Goal: Task Accomplishment & Management: Complete application form

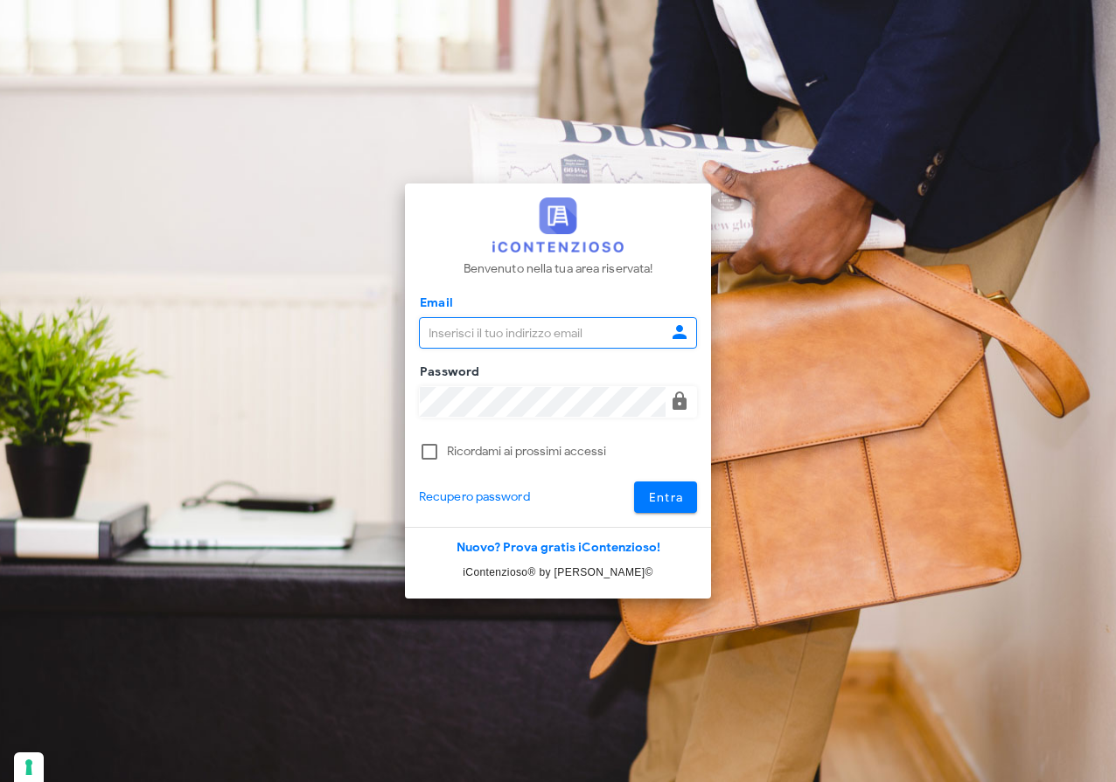
type input "[EMAIL_ADDRESS][DOMAIN_NAME]"
click at [684, 497] on button "Entra" at bounding box center [666, 497] width 64 height 31
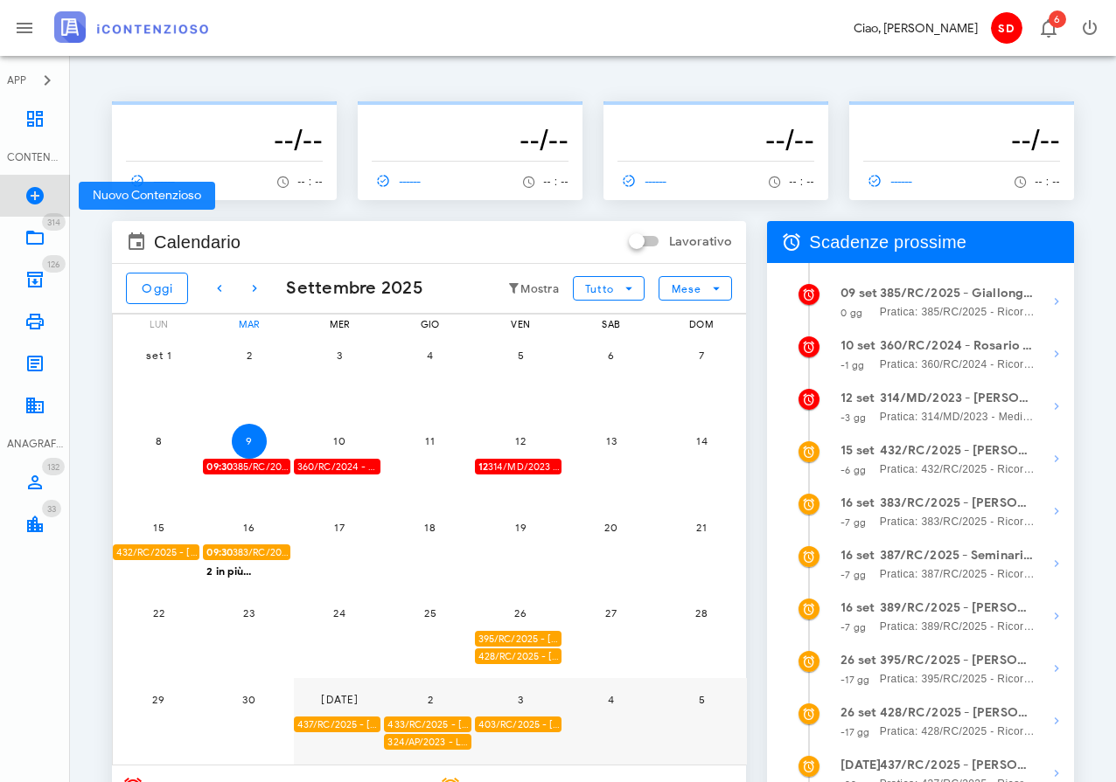
click at [32, 194] on icon at bounding box center [34, 195] width 21 height 21
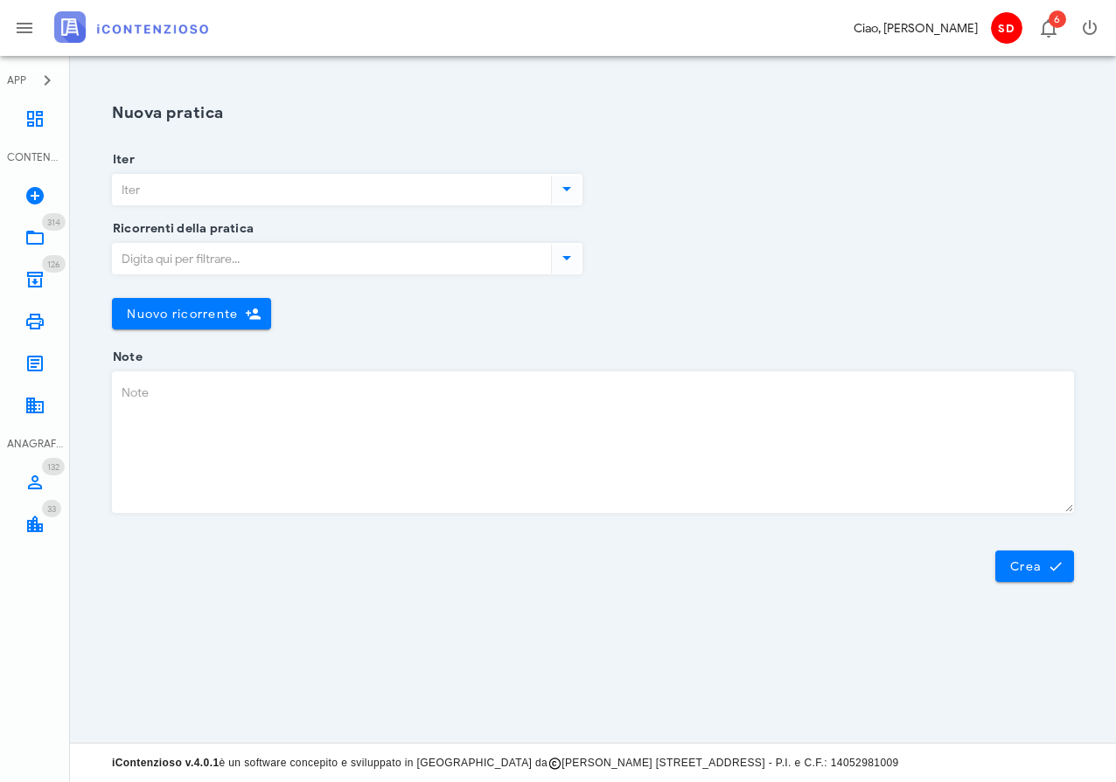
click at [266, 195] on input "Iter" at bounding box center [330, 190] width 435 height 30
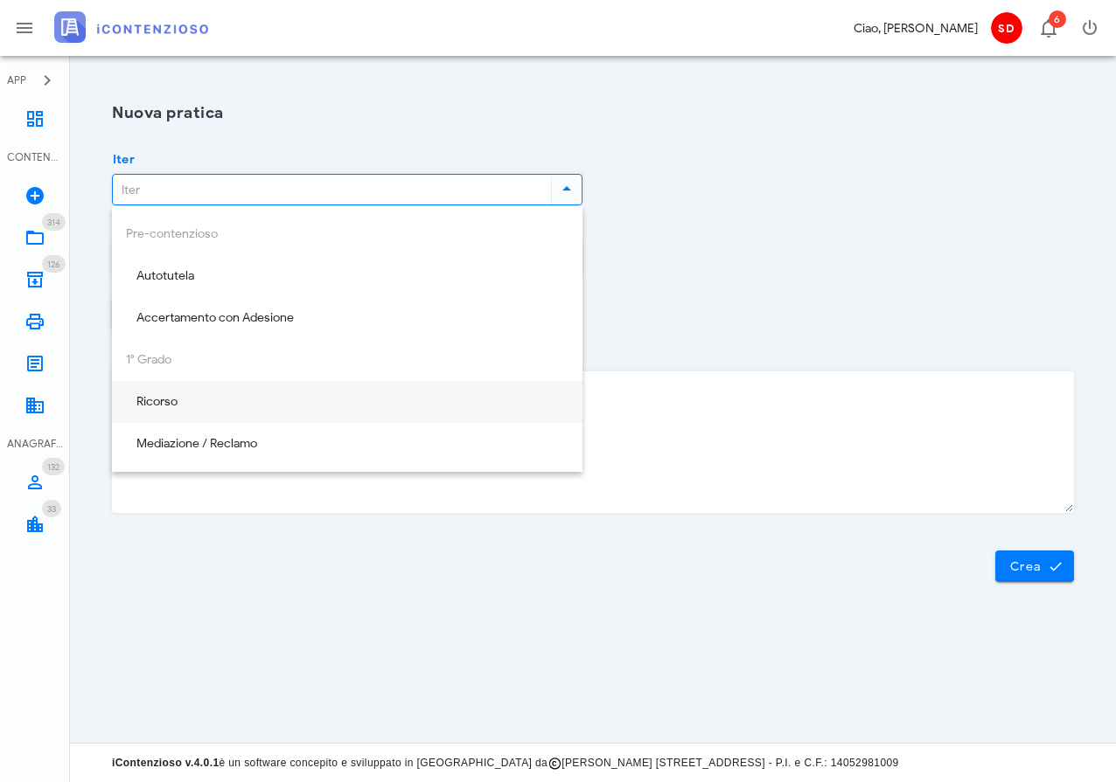
click at [181, 397] on div "Ricorso" at bounding box center [347, 402] width 442 height 15
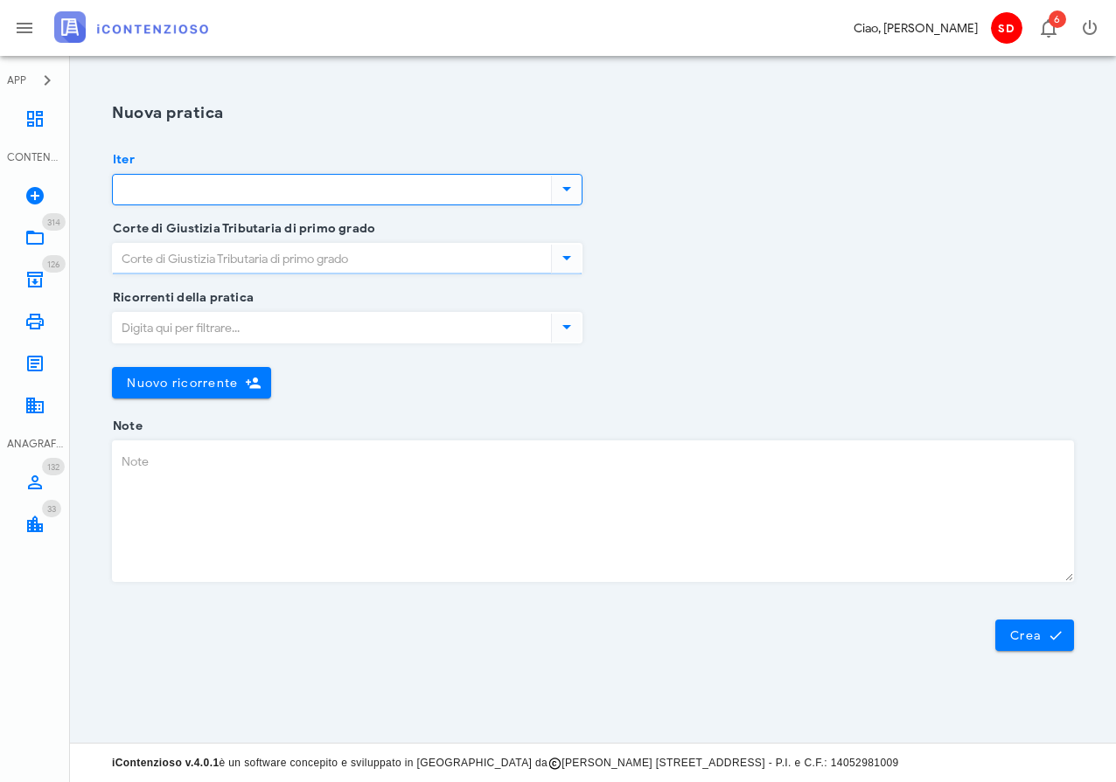
type input "Ricorso"
click at [246, 262] on input "Corte di Giustizia Tributaria di primo grado" at bounding box center [330, 259] width 435 height 30
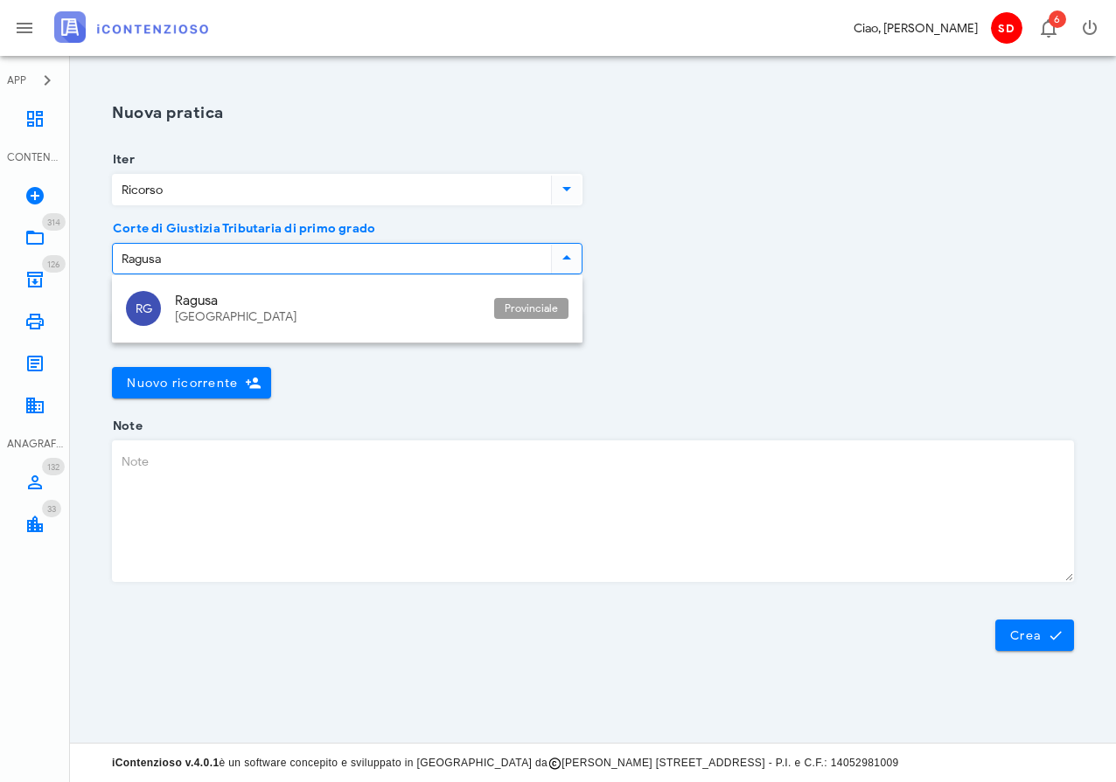
drag, startPoint x: 246, startPoint y: 262, endPoint x: 232, endPoint y: 313, distance: 52.6
click at [232, 313] on div "Sicilia" at bounding box center [327, 317] width 305 height 15
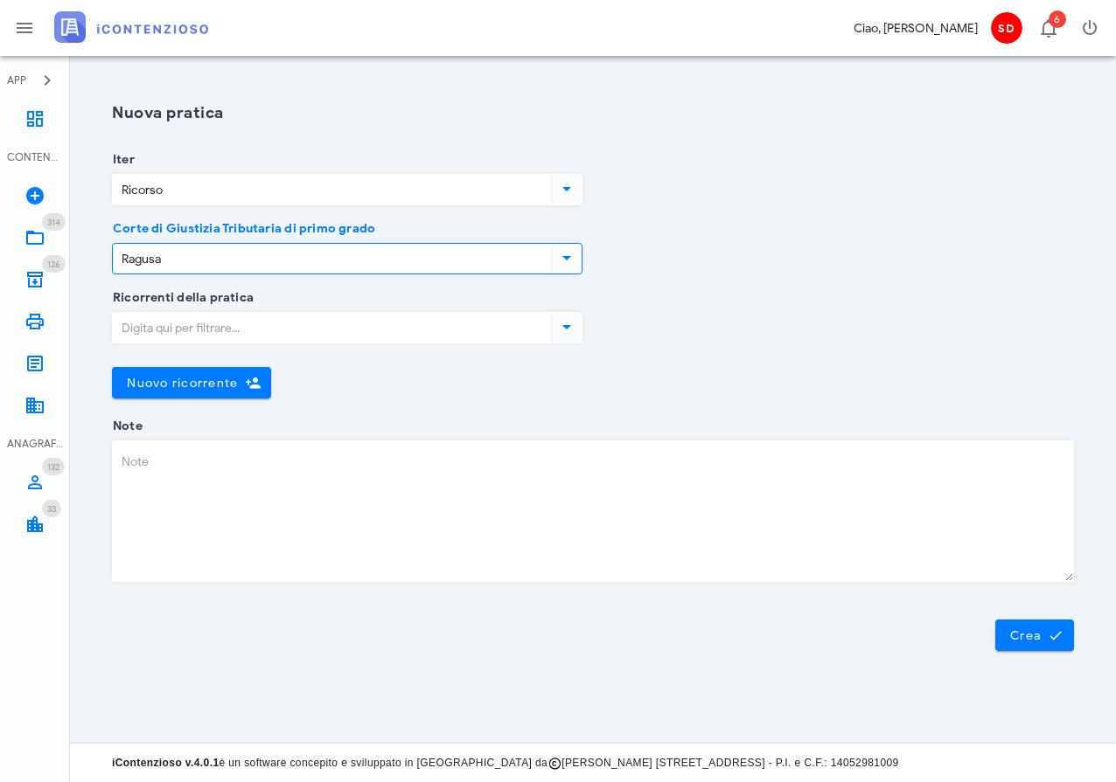
type input "Ragusa"
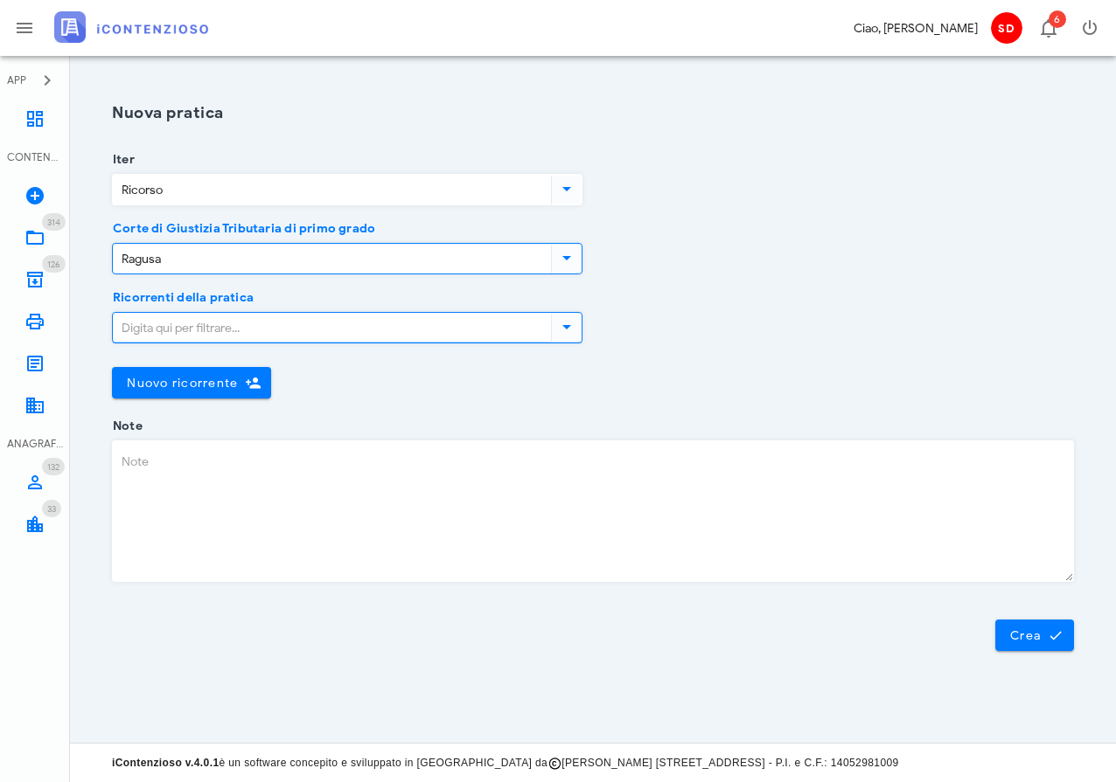
click at [207, 326] on input "Ricorrenti della pratica" at bounding box center [330, 328] width 435 height 30
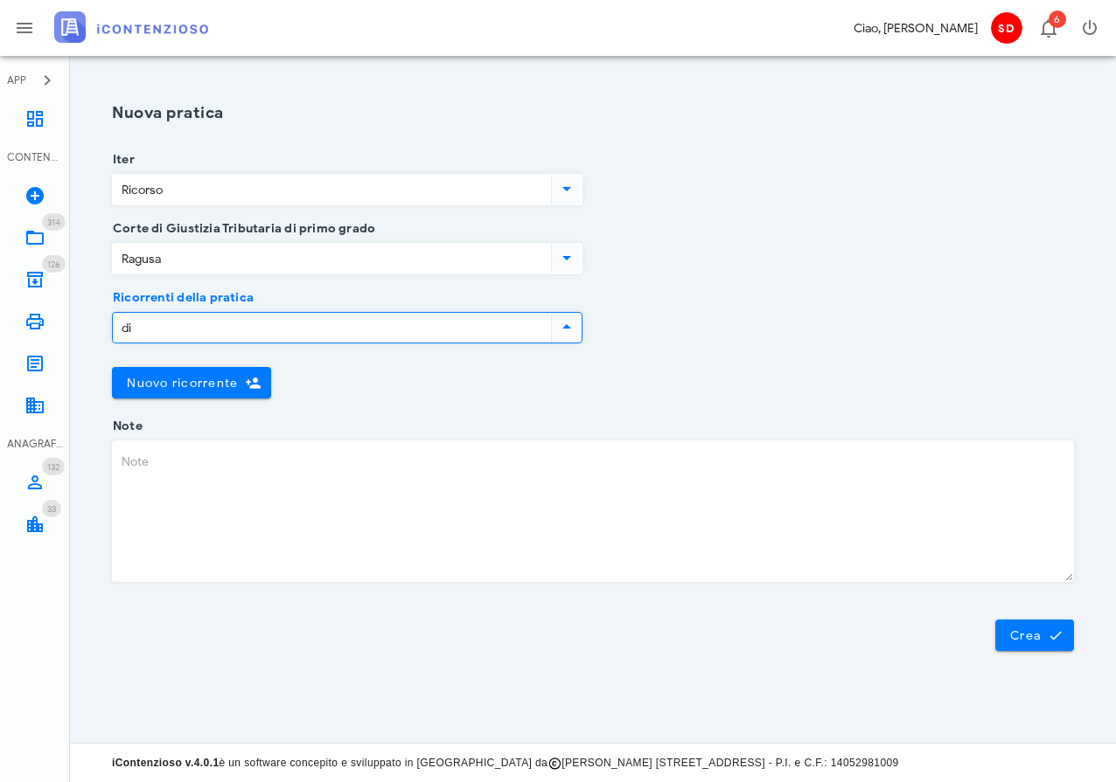
type input "d"
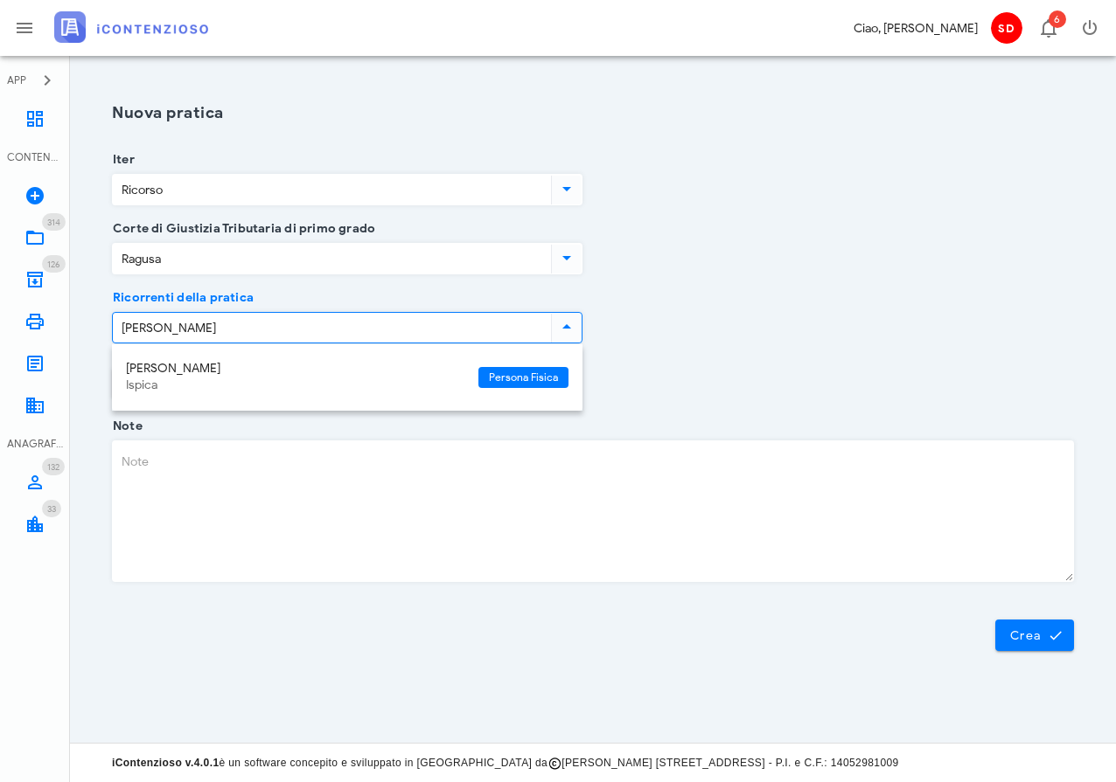
type input "michela"
click at [169, 374] on div "[PERSON_NAME]" at bounding box center [295, 369] width 338 height 15
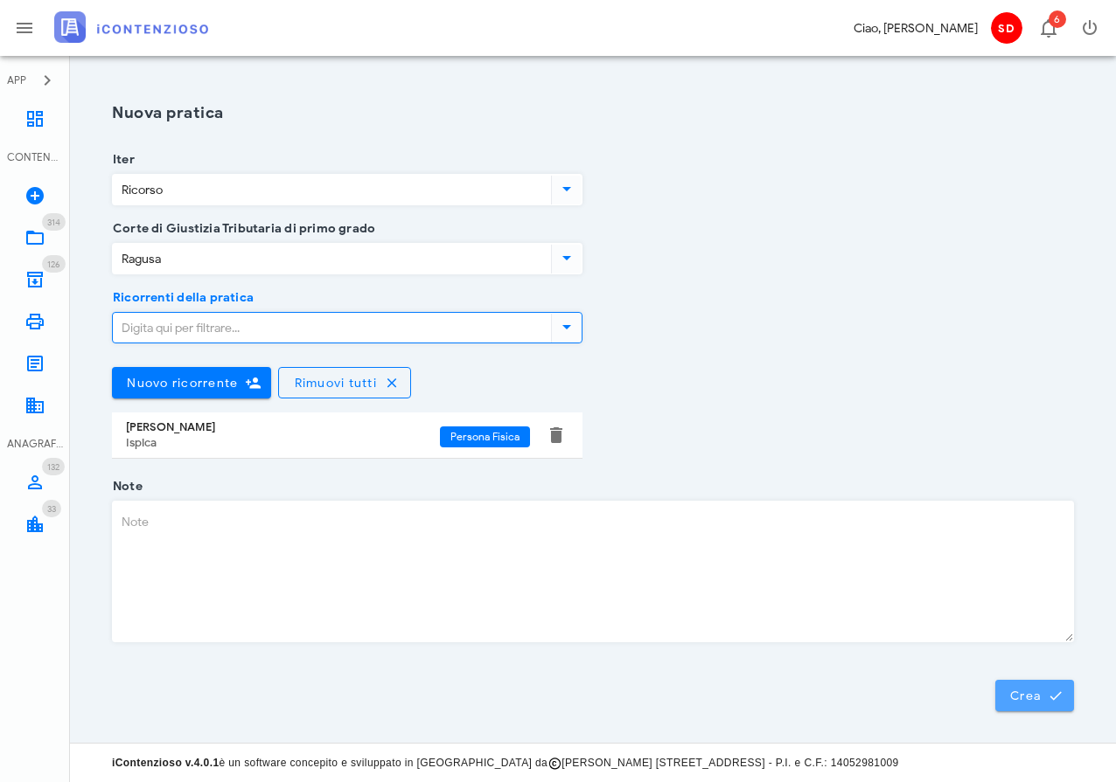
click at [1031, 692] on span "Crea" at bounding box center [1034, 696] width 51 height 16
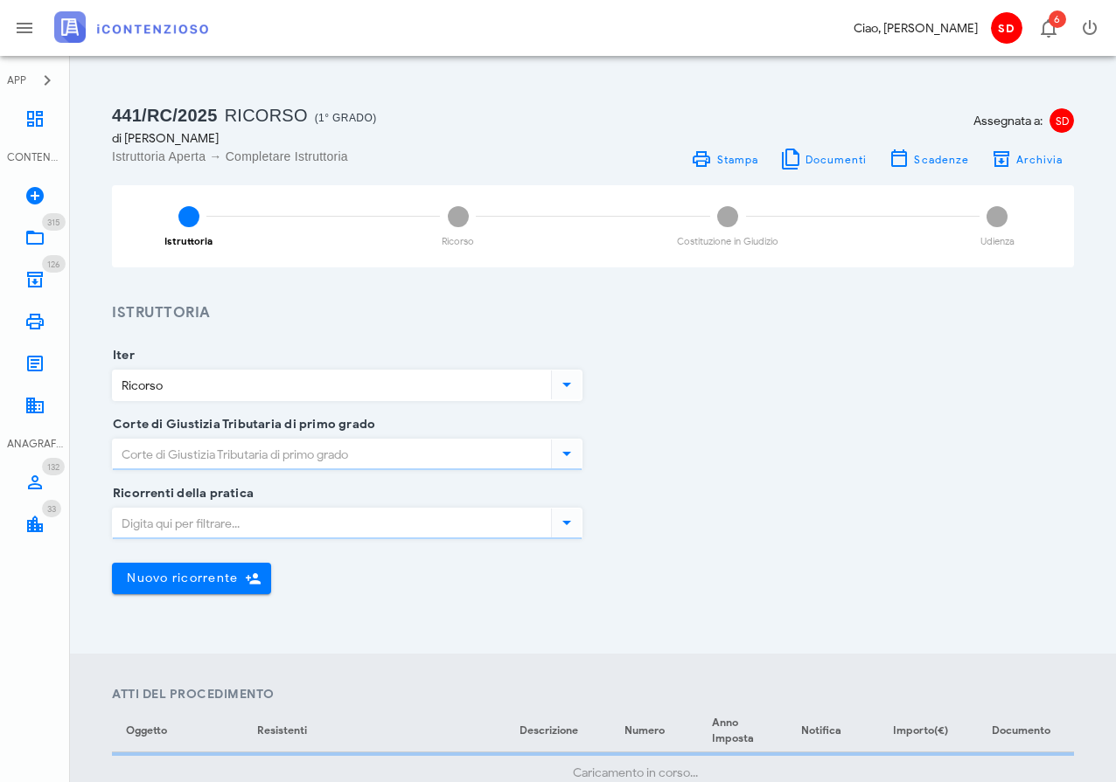
type input "Ragusa"
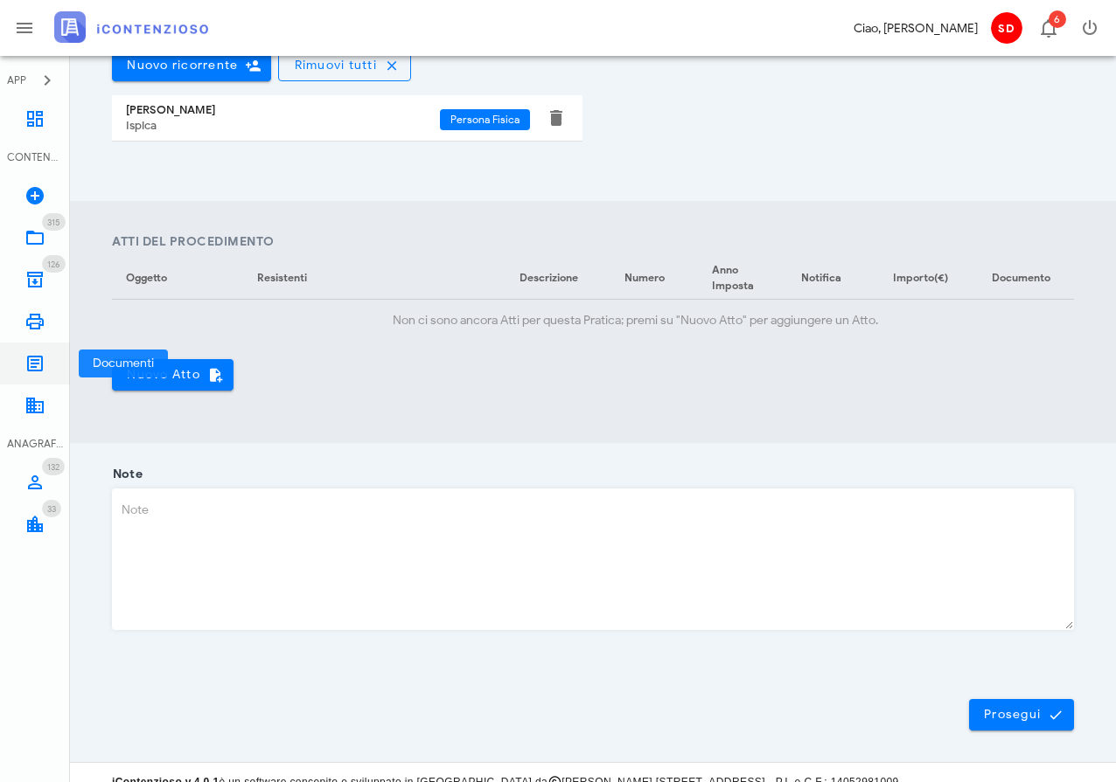
scroll to position [514, 0]
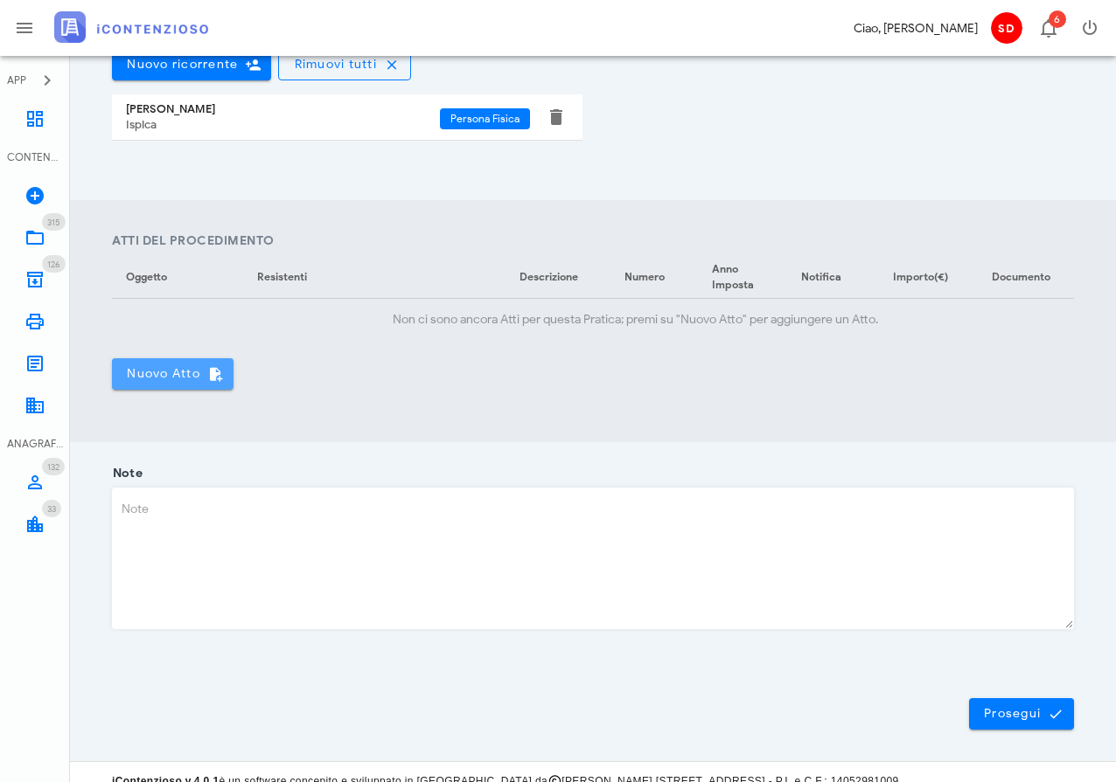
click at [170, 372] on span "Nuovo Atto" at bounding box center [173, 374] width 94 height 16
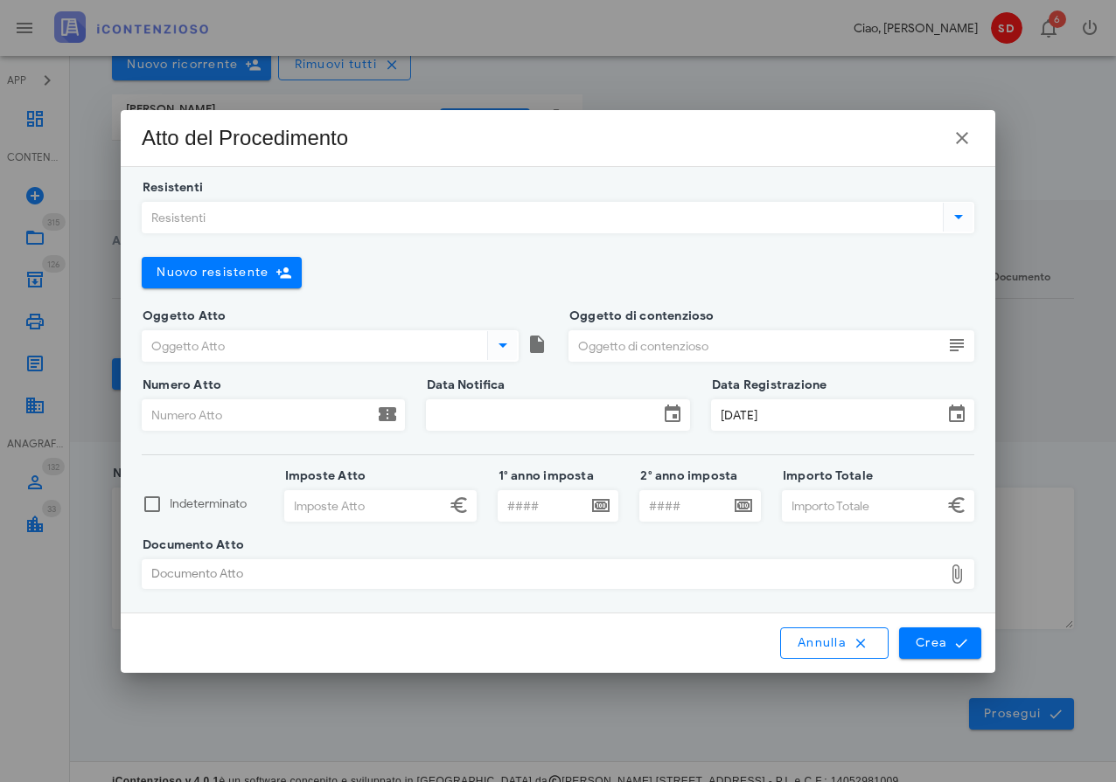
click at [507, 571] on div "Documento Atto" at bounding box center [543, 574] width 800 height 28
type input "C:\fakepath\cartella agenzia delle entrateb-03092025113105.pdf"
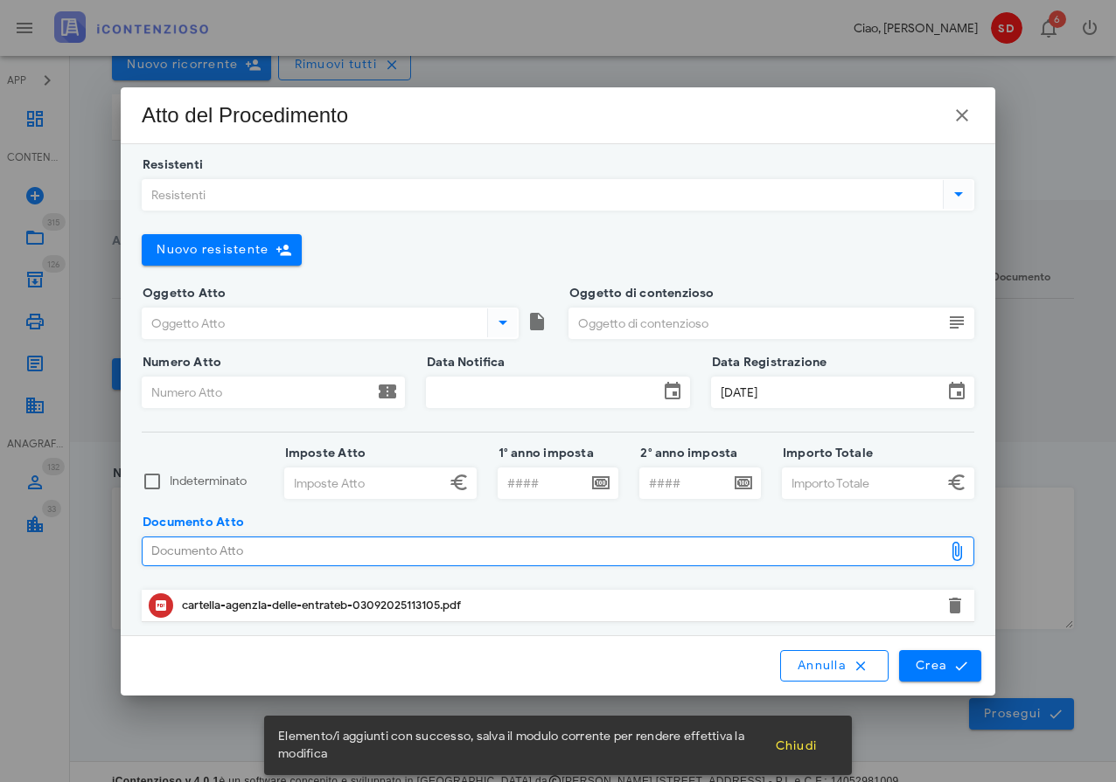
click at [227, 199] on input "Resistenti" at bounding box center [541, 195] width 796 height 30
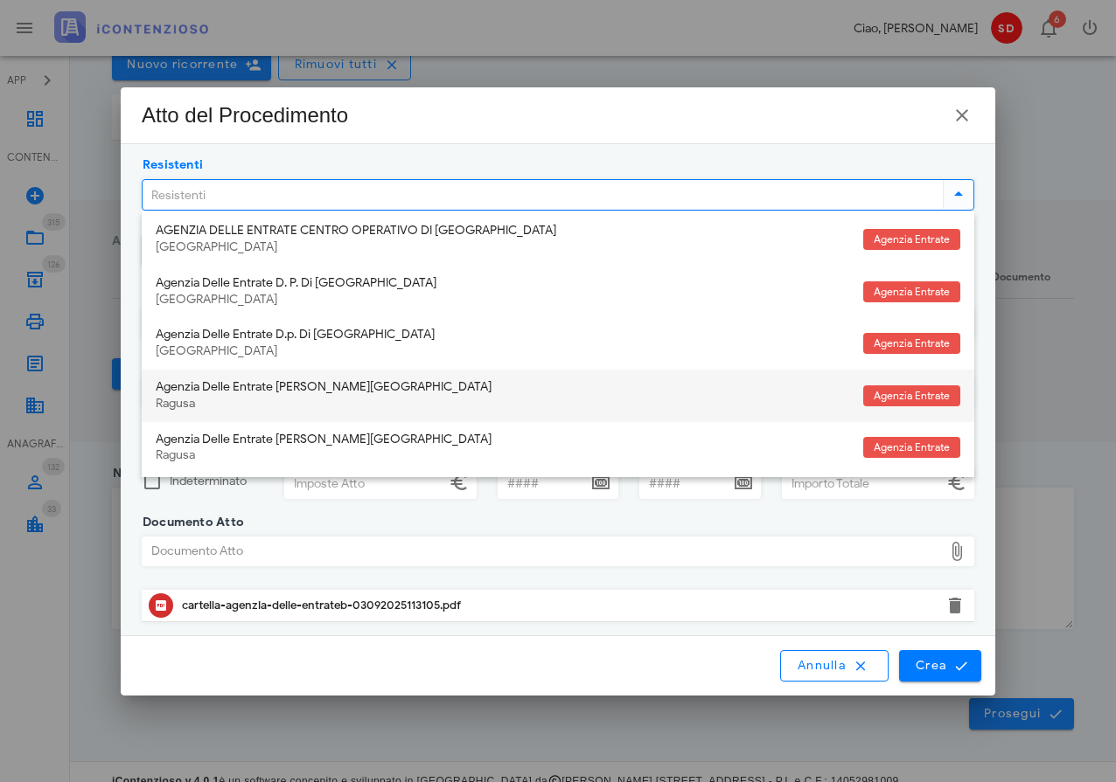
scroll to position [111, 0]
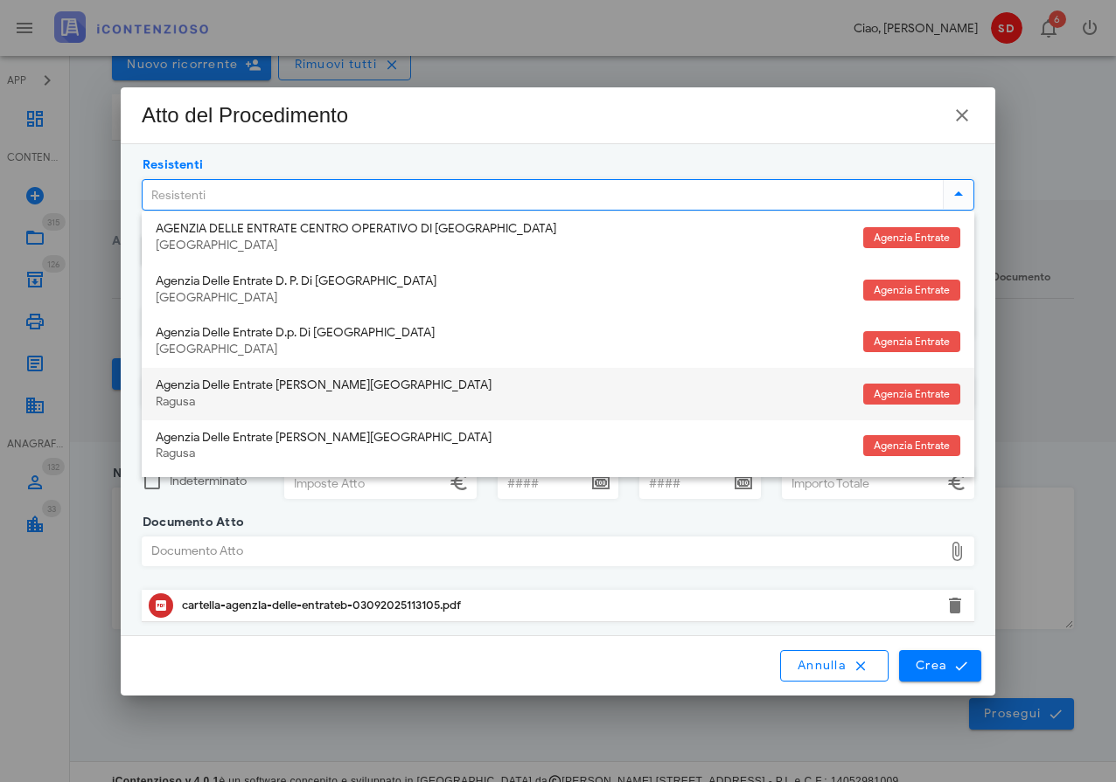
click at [219, 380] on div "Agenzia Delle Entrate D.p. Di Ragusa" at bounding box center [502, 386] width 693 height 15
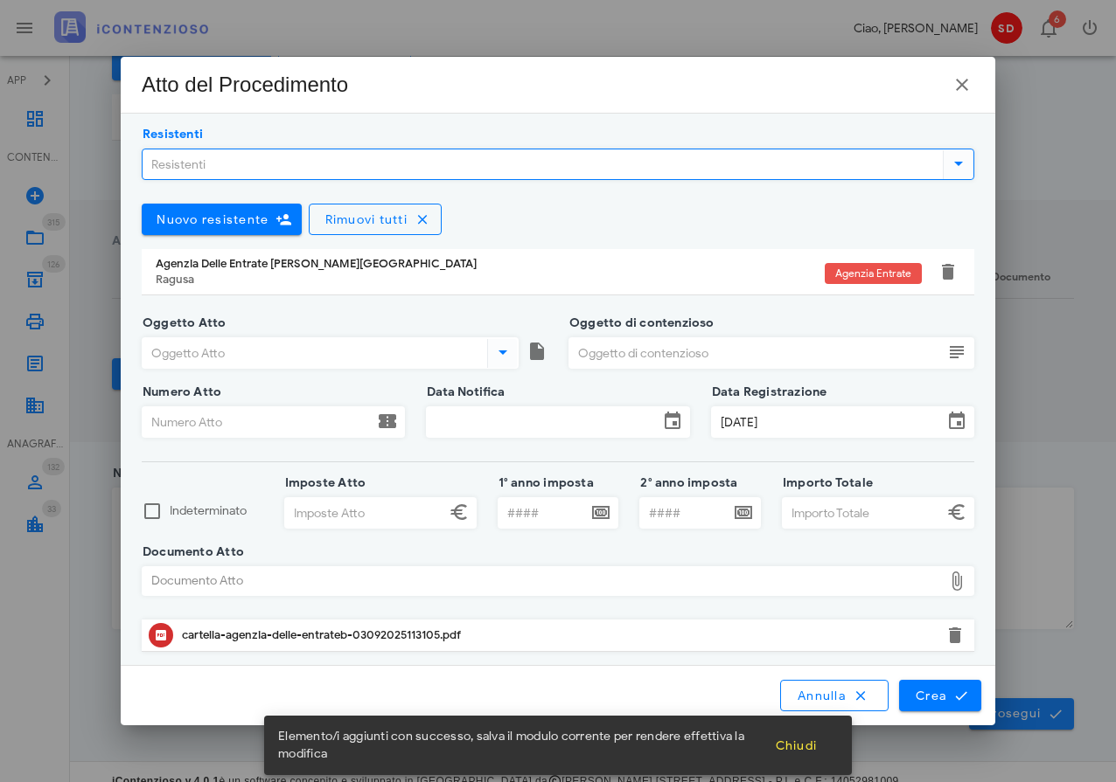
click at [239, 161] on input "Resistenti" at bounding box center [541, 164] width 796 height 30
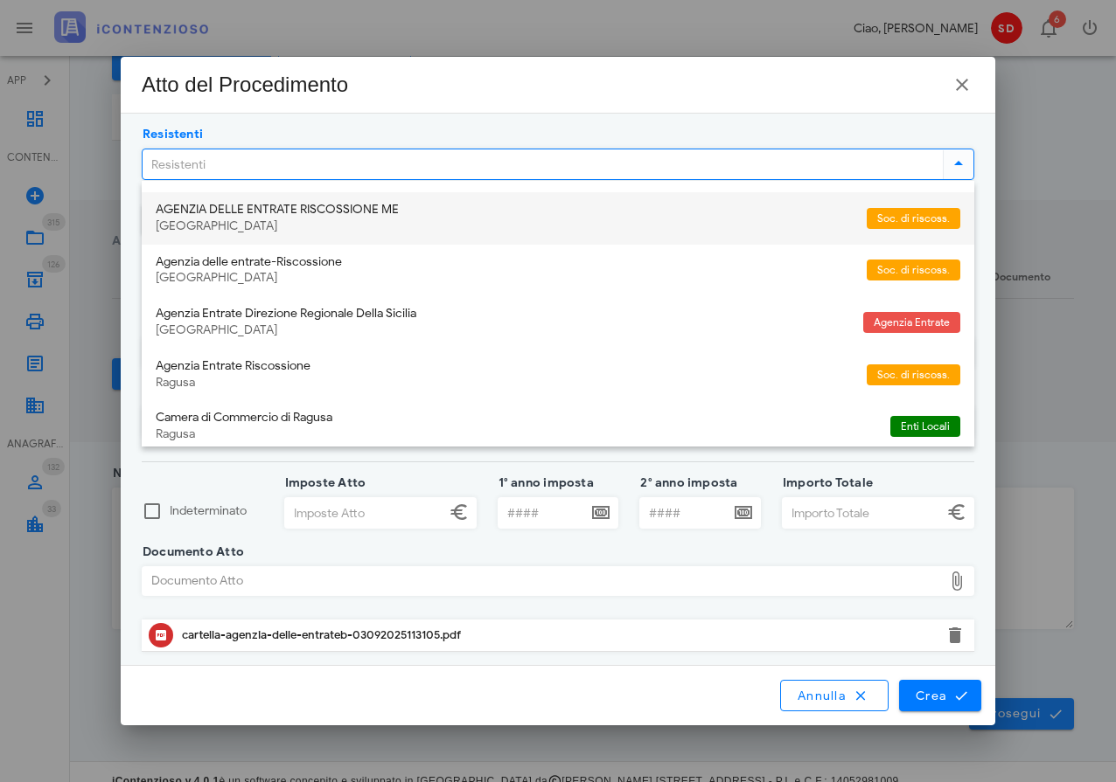
scroll to position [522, 0]
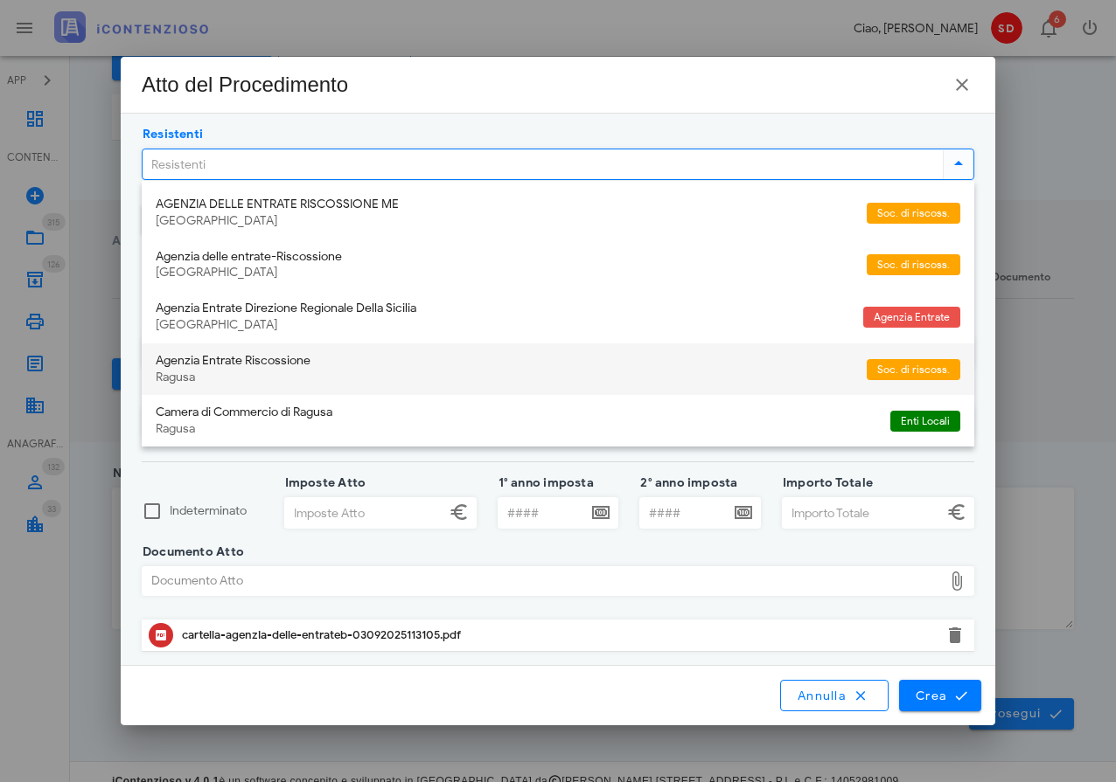
click at [205, 354] on div "Agenzia Entrate Riscossione" at bounding box center [504, 361] width 697 height 15
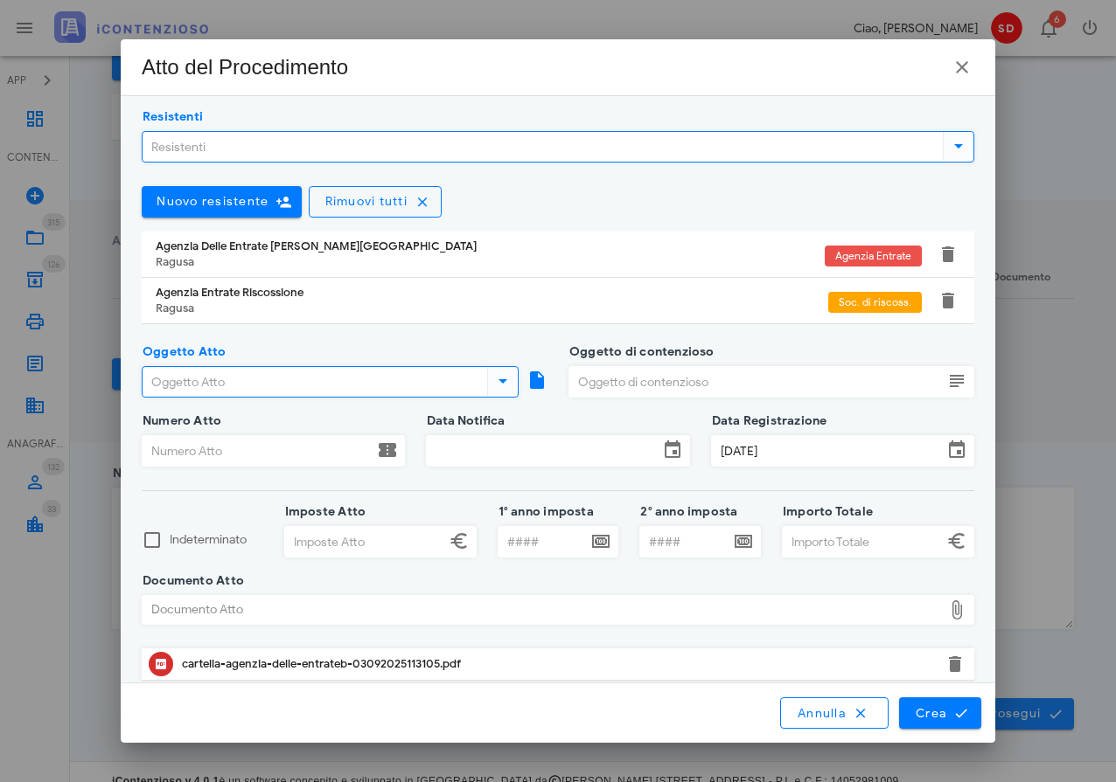
click at [243, 382] on input "Oggetto Atto" at bounding box center [313, 382] width 341 height 30
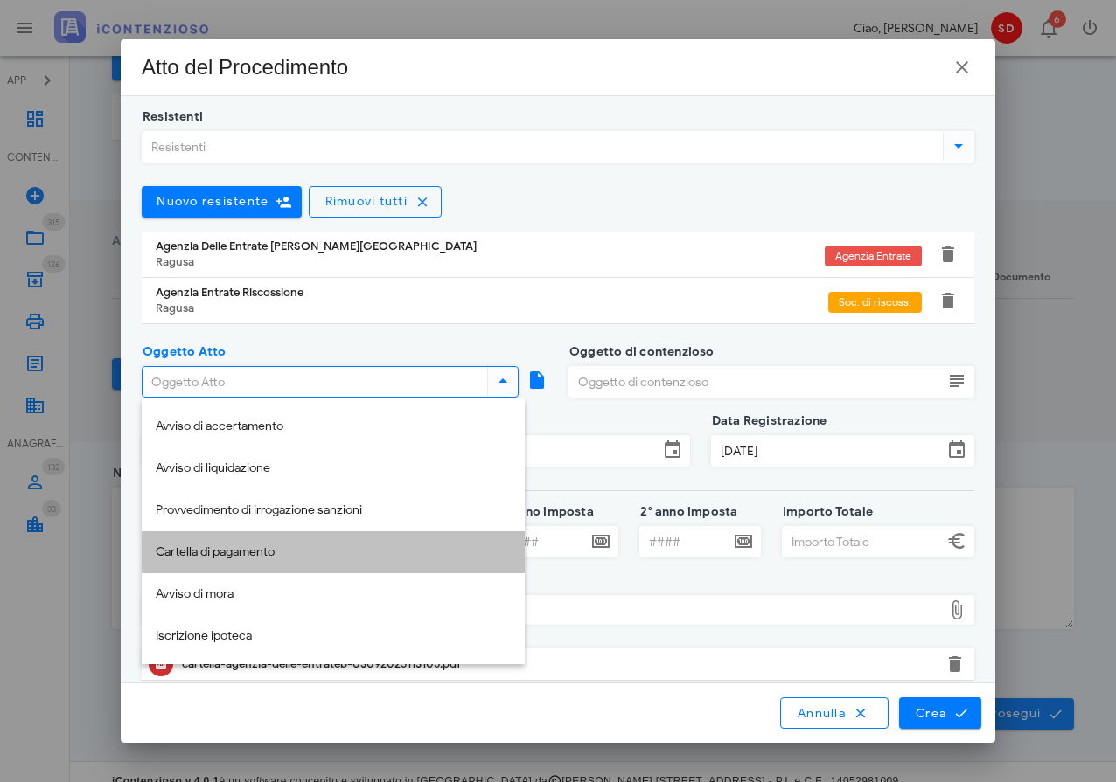
click at [224, 553] on div "Cartella di pagamento" at bounding box center [333, 553] width 355 height 15
type input "Cartella di pagamento"
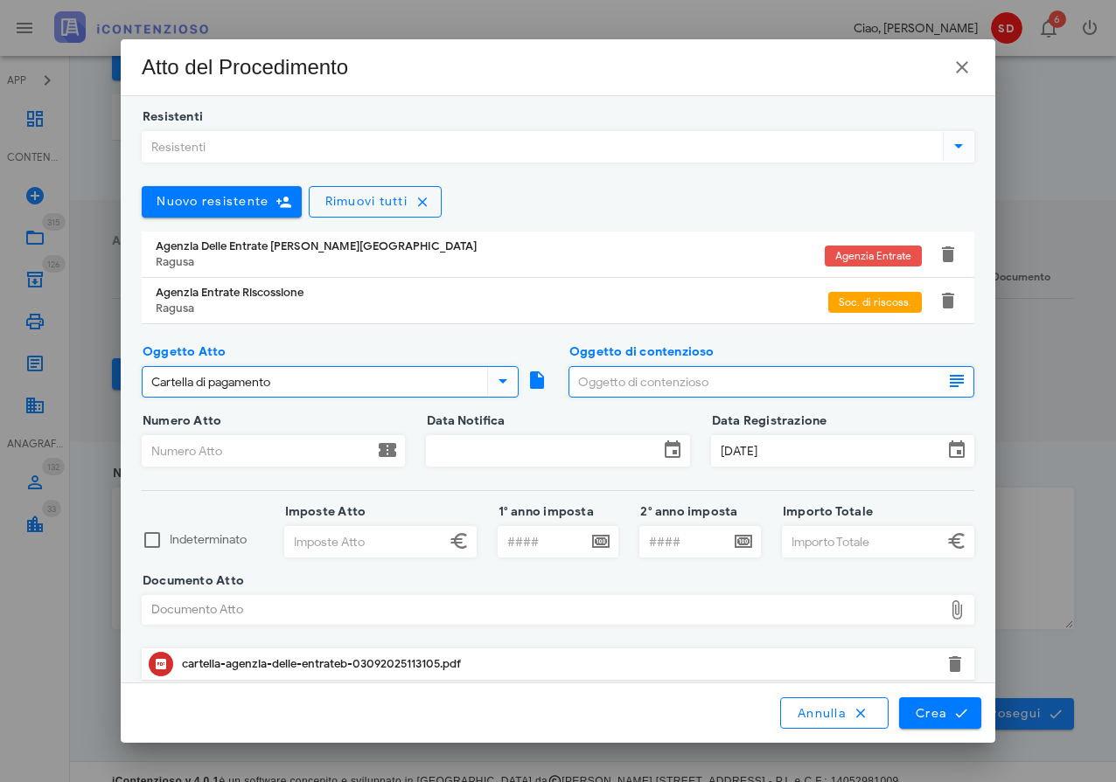
click at [582, 379] on input "Oggetto di contenzioso" at bounding box center [755, 382] width 373 height 30
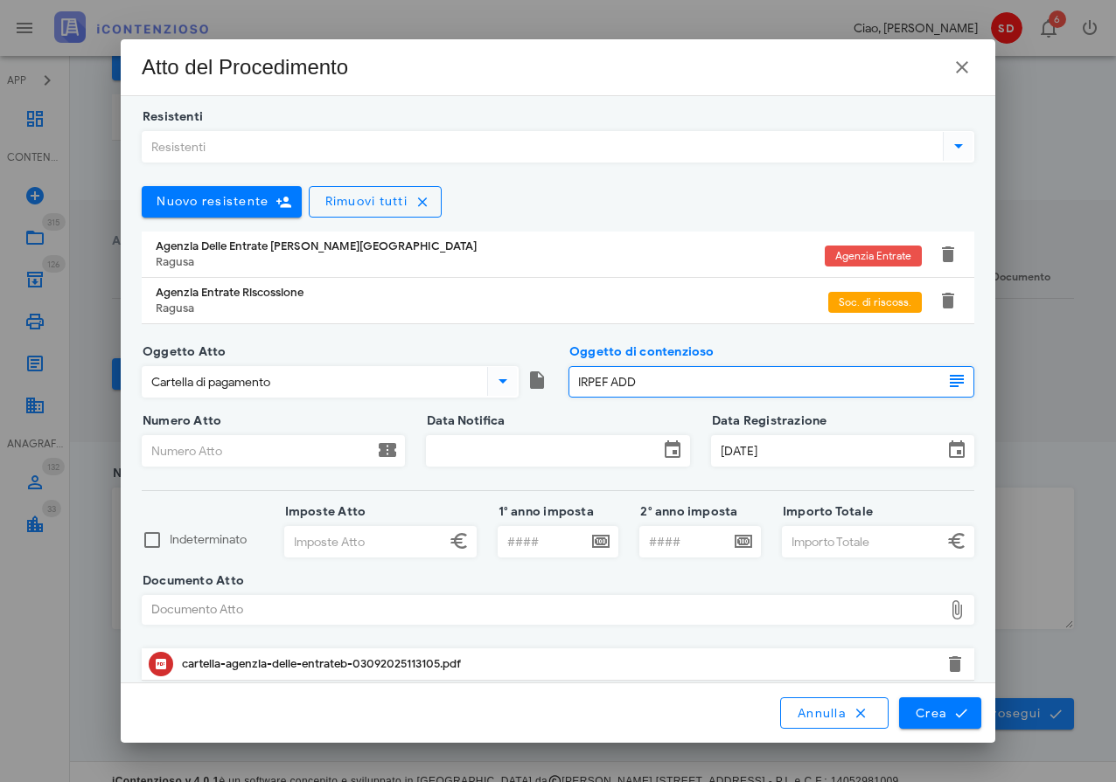
type input "IRPEF ADD"
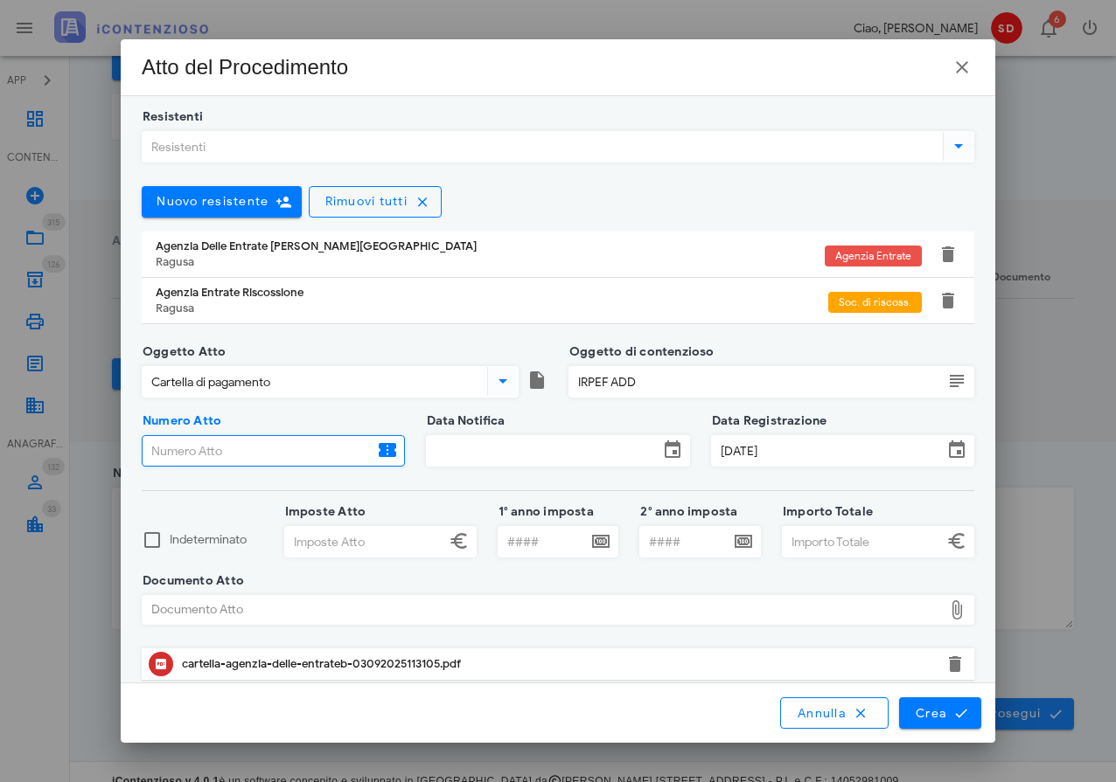
click at [238, 453] on input "Numero Atto" at bounding box center [258, 451] width 231 height 30
type input "29720250006181830"
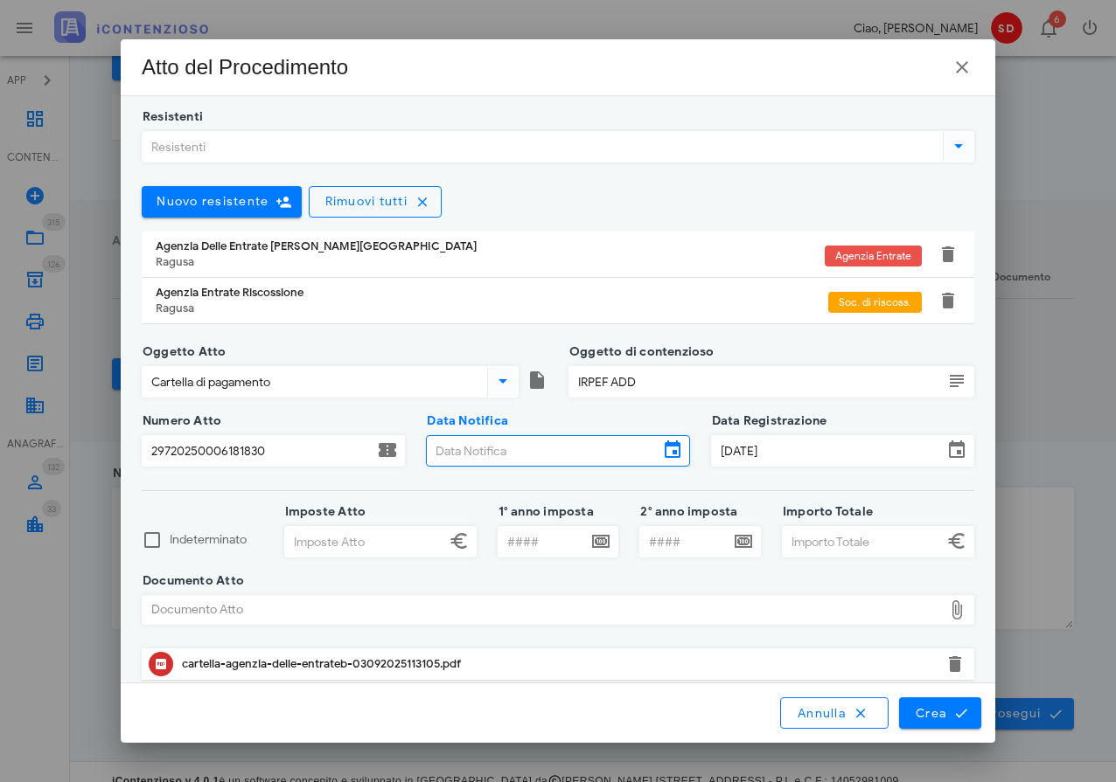
click at [501, 451] on input "Data Notifica" at bounding box center [542, 451] width 231 height 30
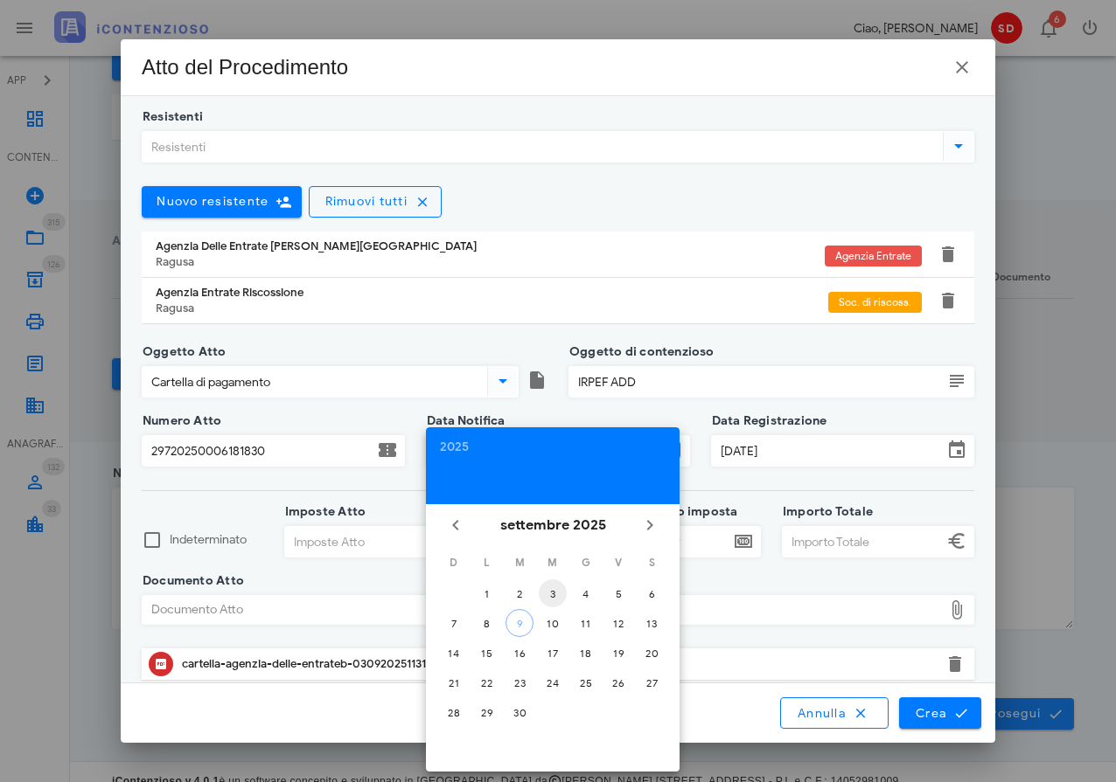
click at [549, 594] on div "3" at bounding box center [553, 593] width 28 height 13
type input "03/09/2025"
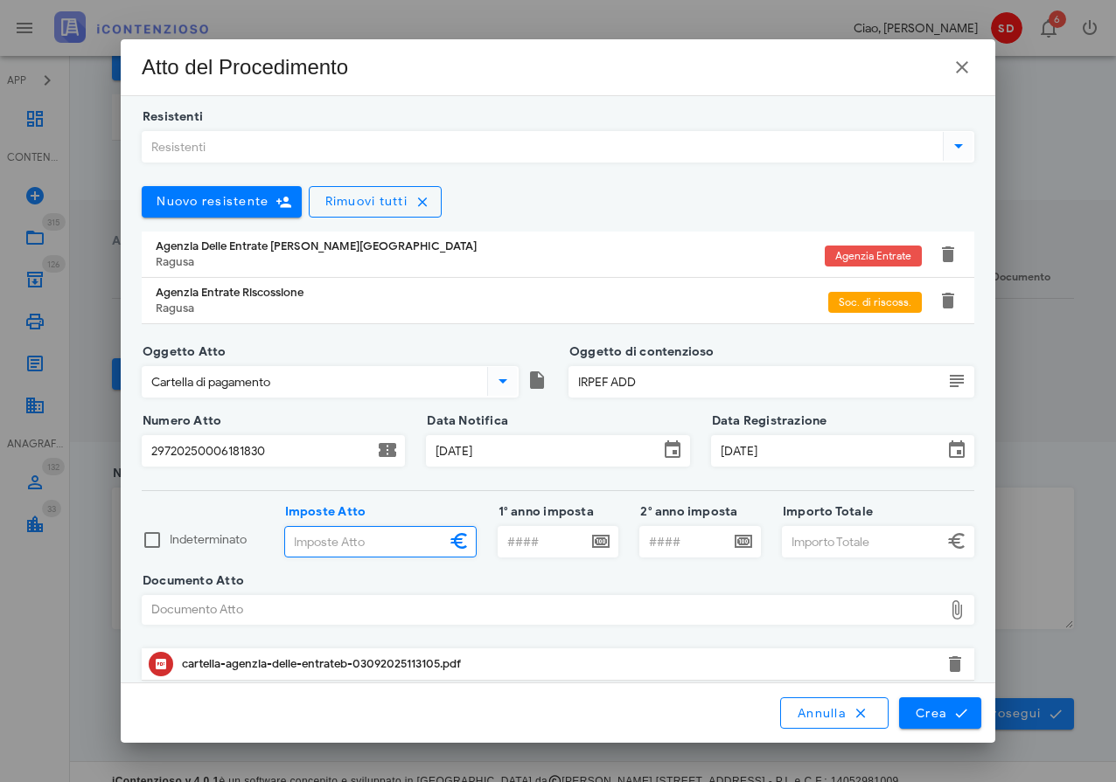
click at [366, 551] on input "Imposte Atto" at bounding box center [365, 542] width 160 height 30
type input "5.209,63"
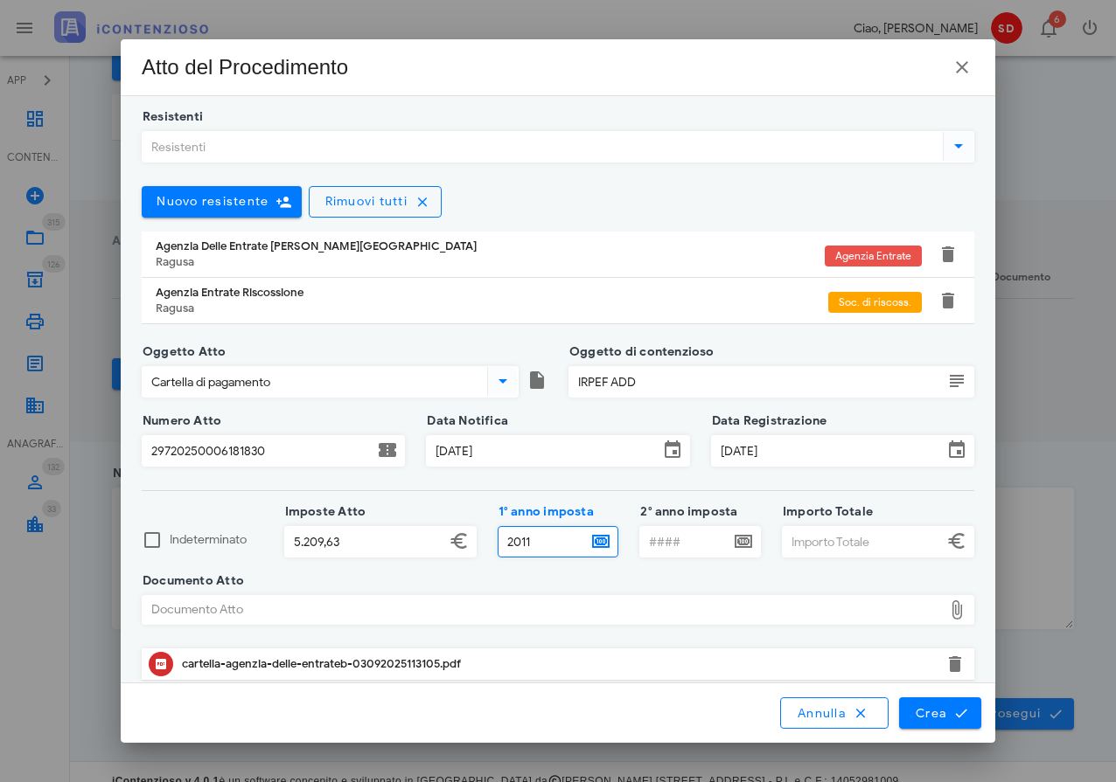
type input "2011"
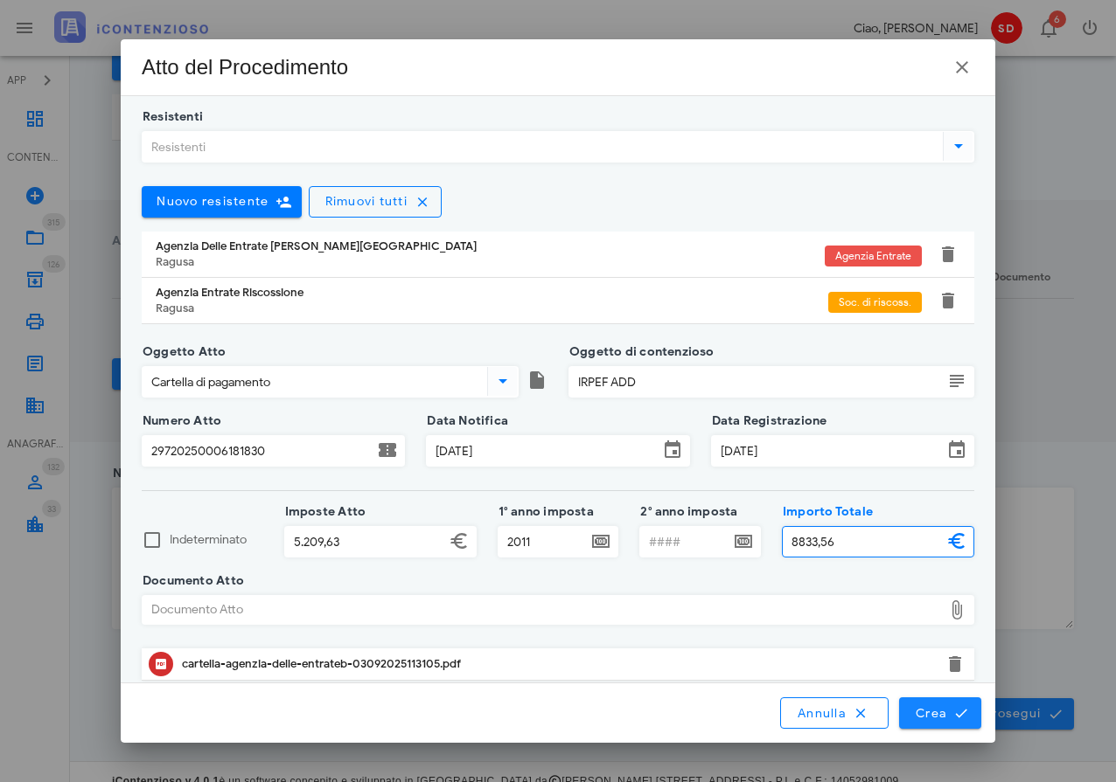
type input "8.833,56"
click at [932, 715] on span "Crea" at bounding box center [939, 714] width 51 height 16
click at [926, 716] on span "Crea" at bounding box center [939, 714] width 51 height 16
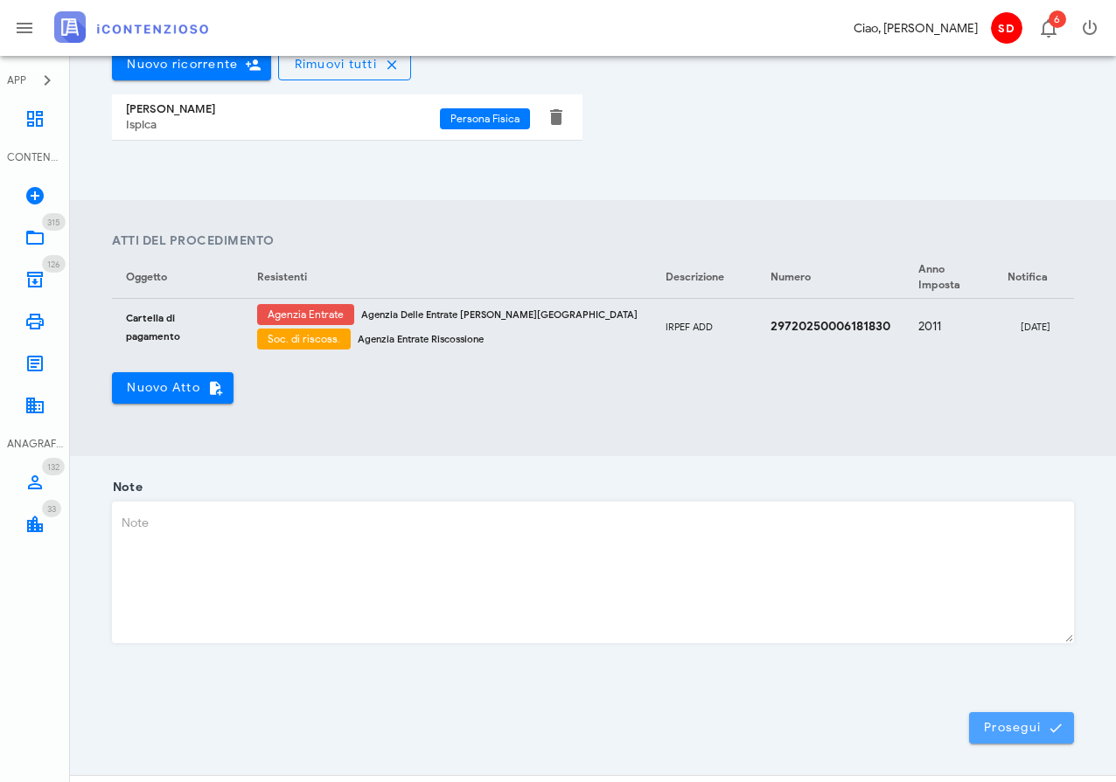
click at [1030, 730] on span "Prosegui" at bounding box center [1021, 728] width 77 height 16
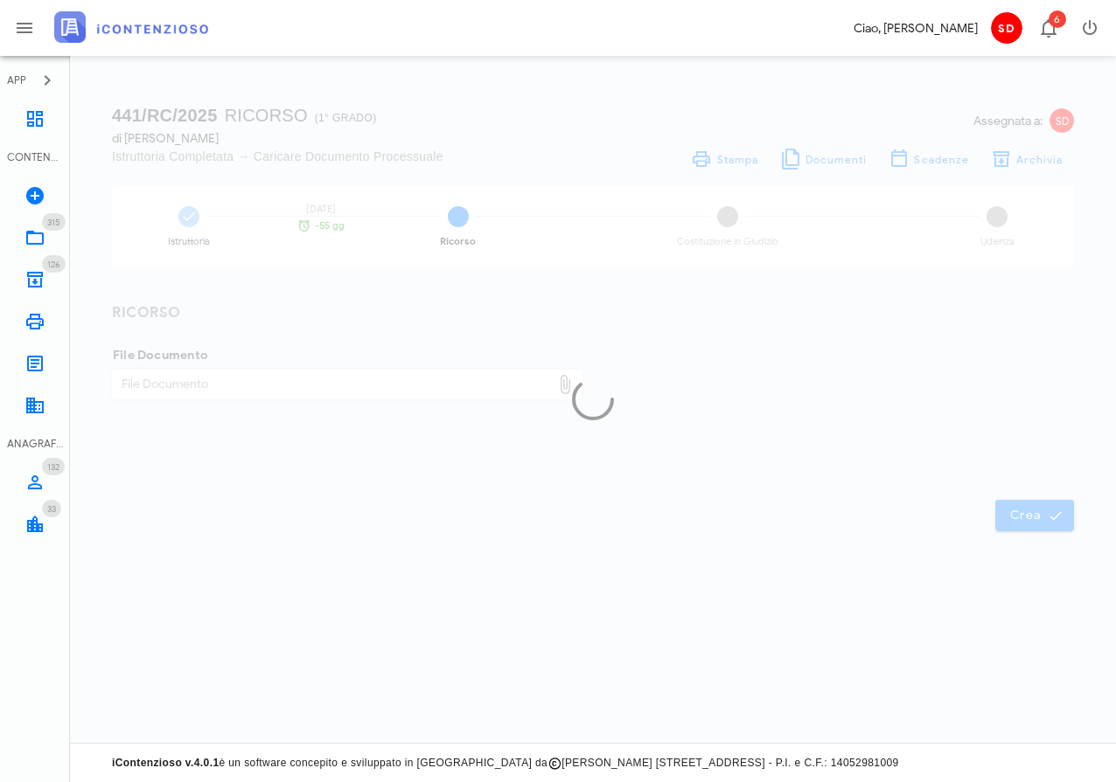
scroll to position [0, 0]
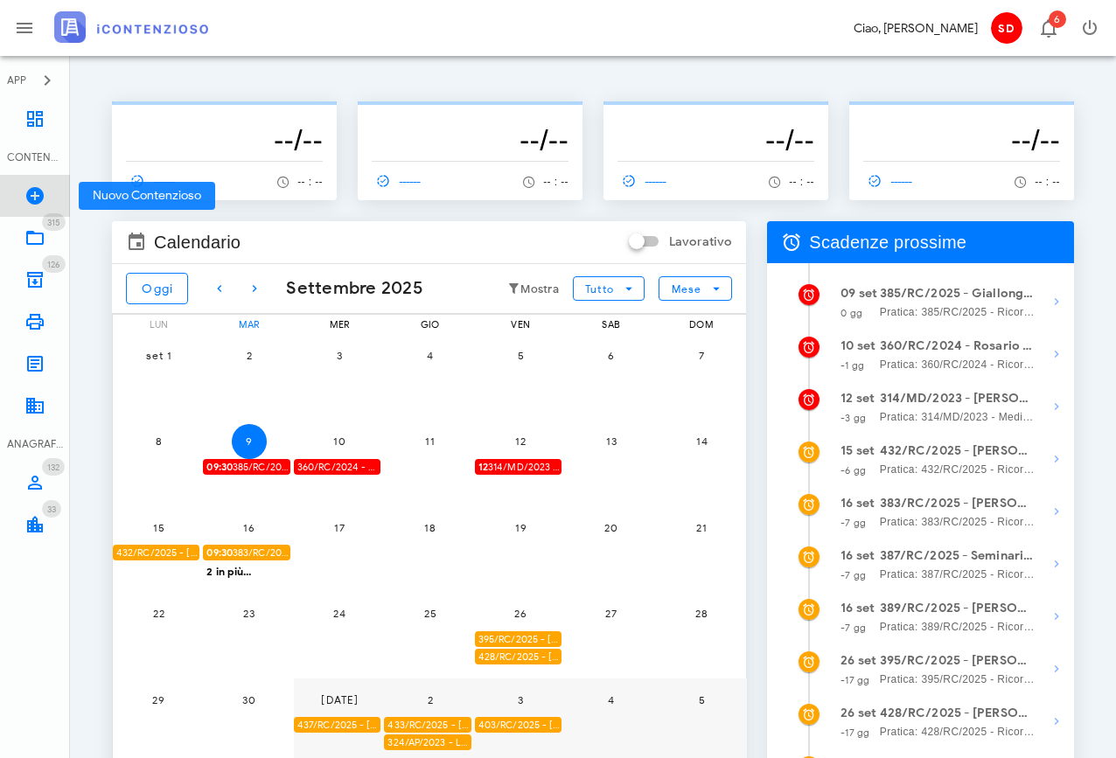
click at [32, 198] on icon at bounding box center [34, 195] width 21 height 21
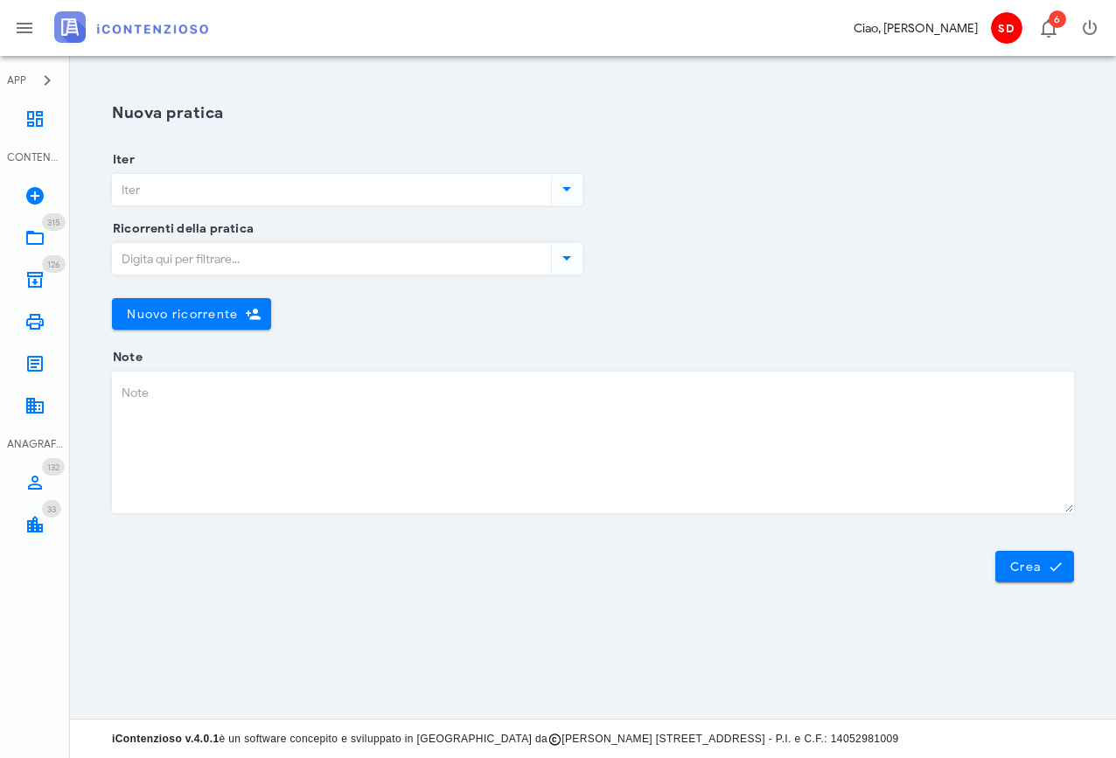
click at [296, 198] on input "Iter" at bounding box center [330, 190] width 435 height 30
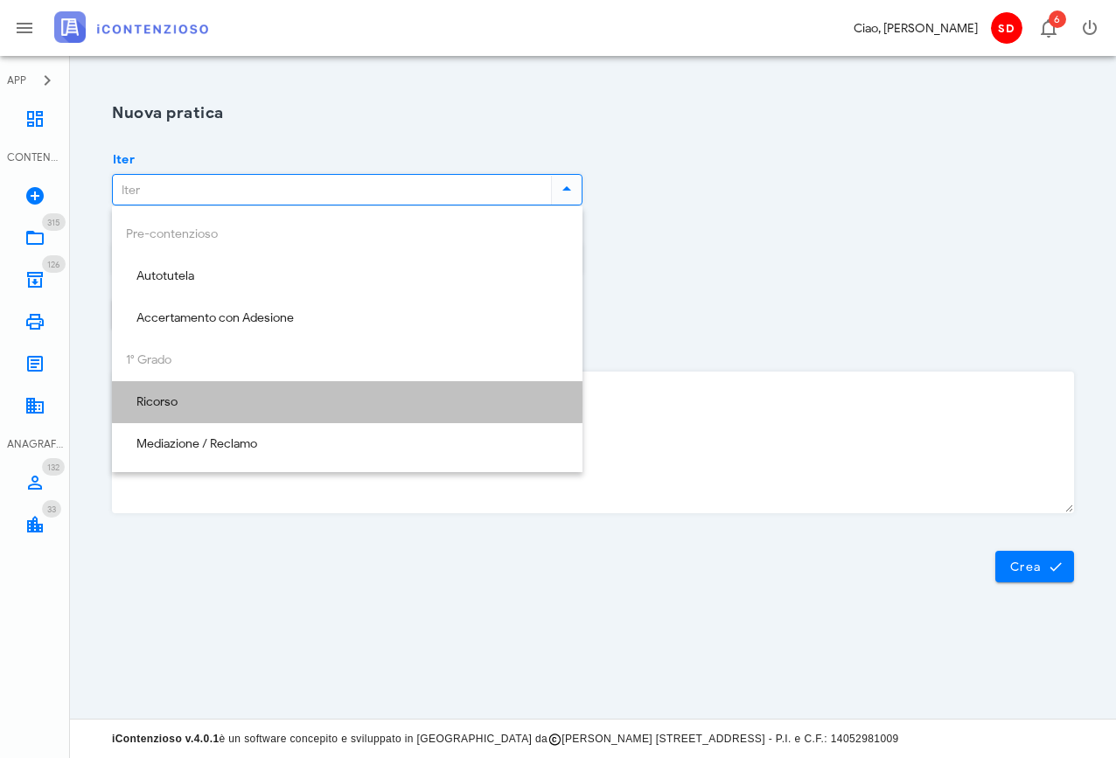
click at [189, 401] on div "Ricorso" at bounding box center [347, 402] width 442 height 15
type input "Ricorso"
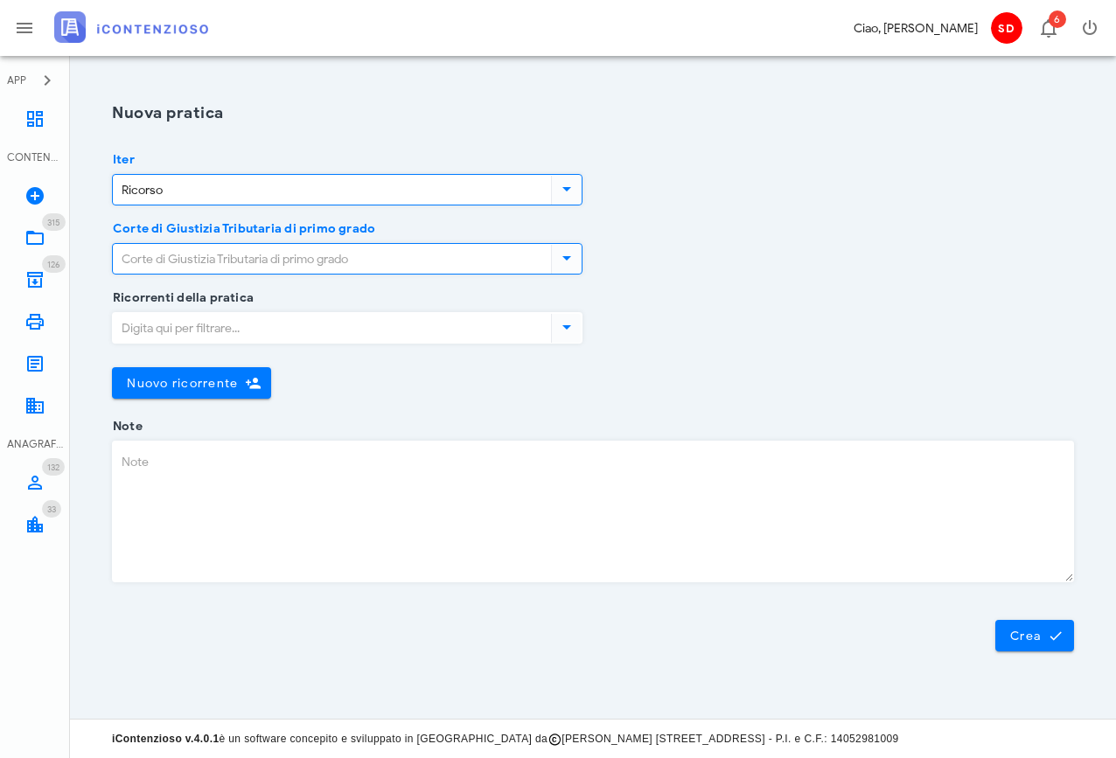
click at [209, 256] on input "Corte di Giustizia Tributaria di primo grado" at bounding box center [330, 259] width 435 height 30
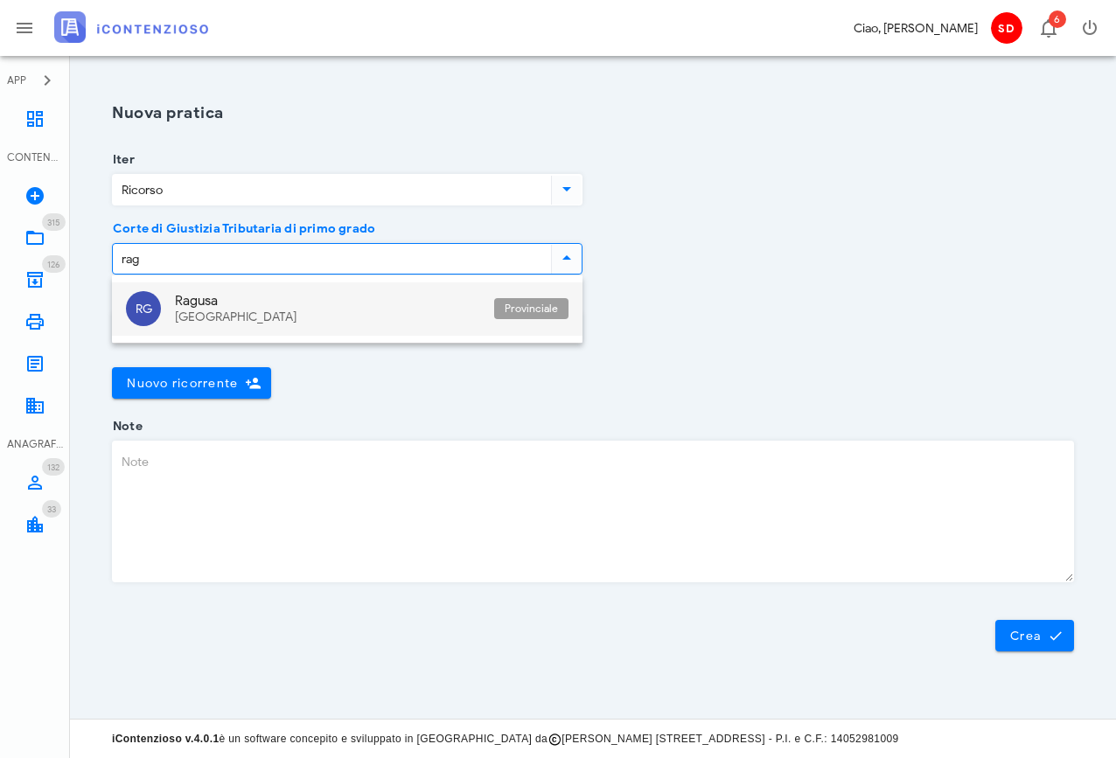
click at [224, 306] on div "Ragusa" at bounding box center [327, 301] width 305 height 16
type input "Ragusa"
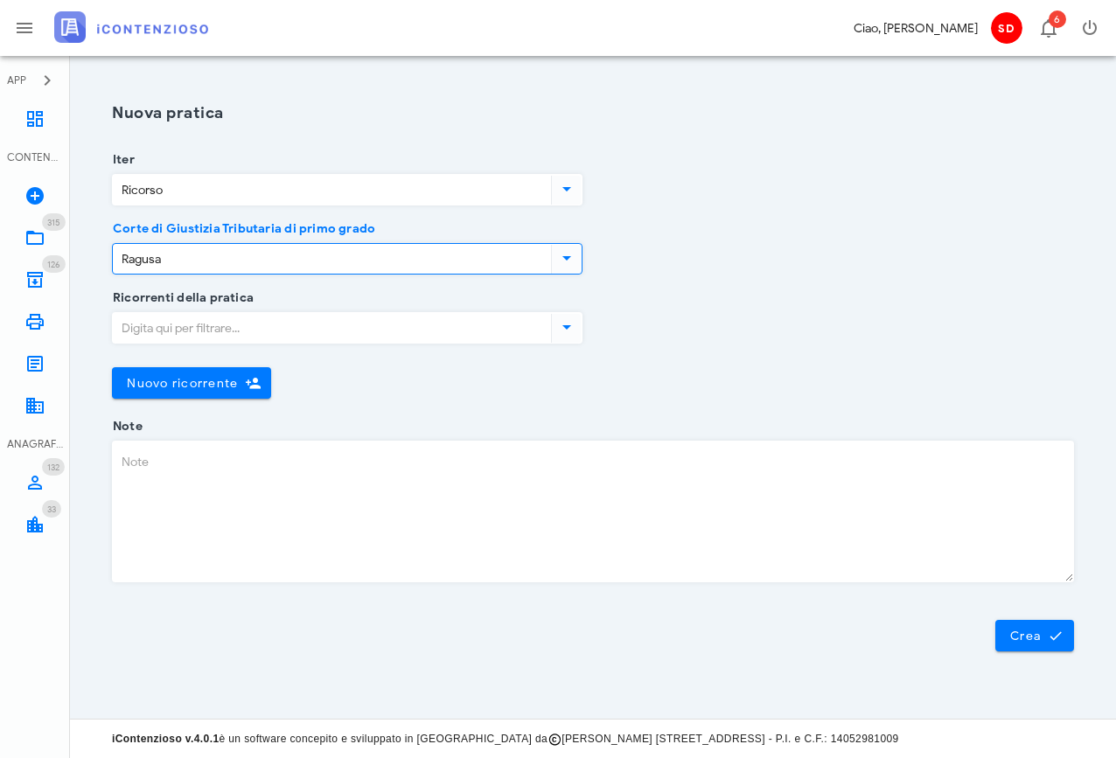
click at [198, 333] on input "Ricorrenti della pratica" at bounding box center [330, 328] width 435 height 30
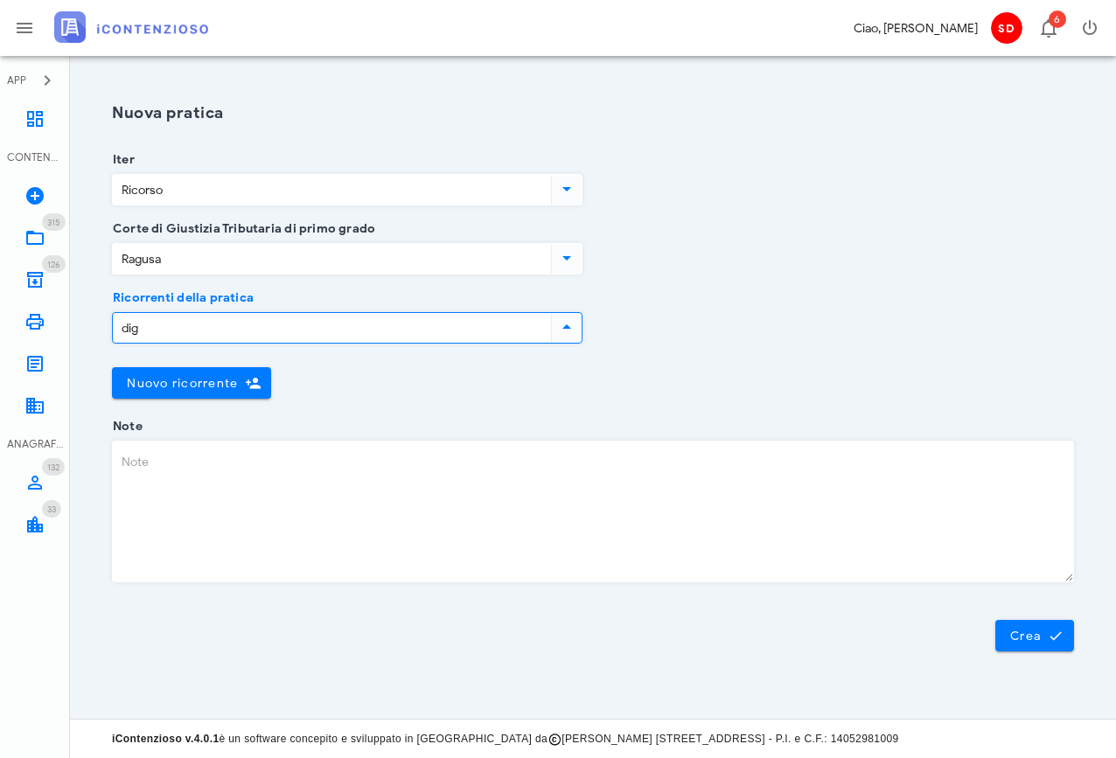
type input "di"
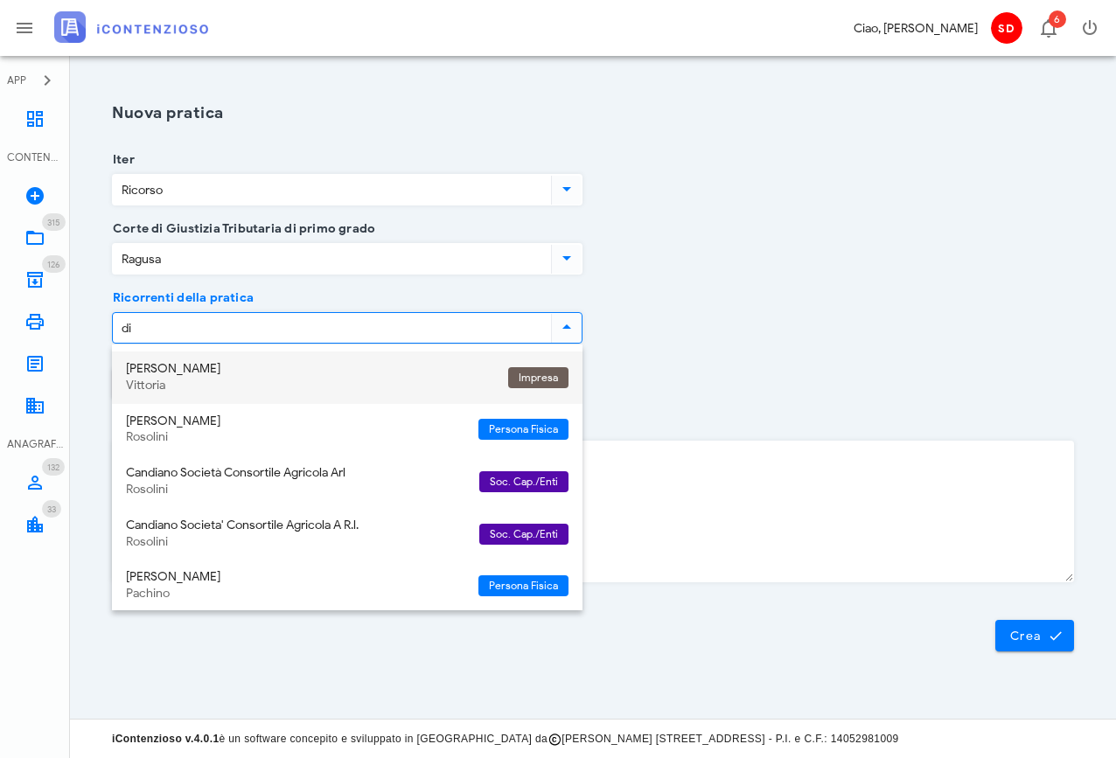
click at [204, 368] on div "[PERSON_NAME]" at bounding box center [310, 369] width 368 height 15
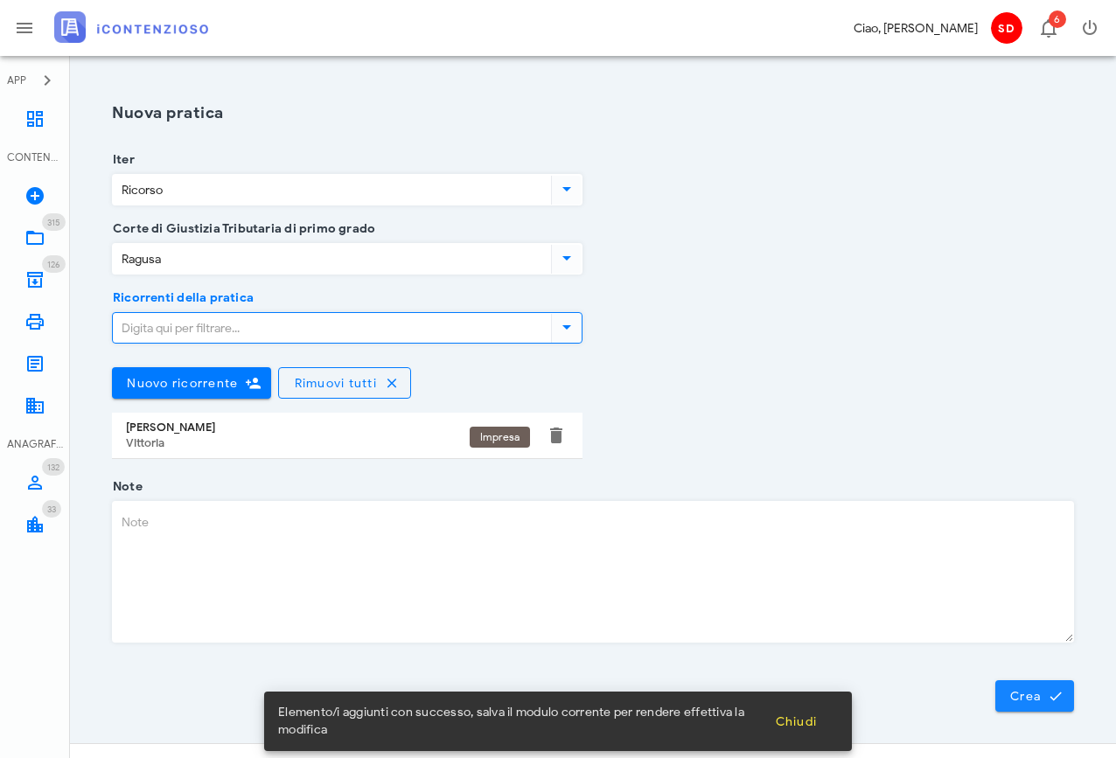
click at [1028, 693] on span "Crea" at bounding box center [1034, 696] width 51 height 16
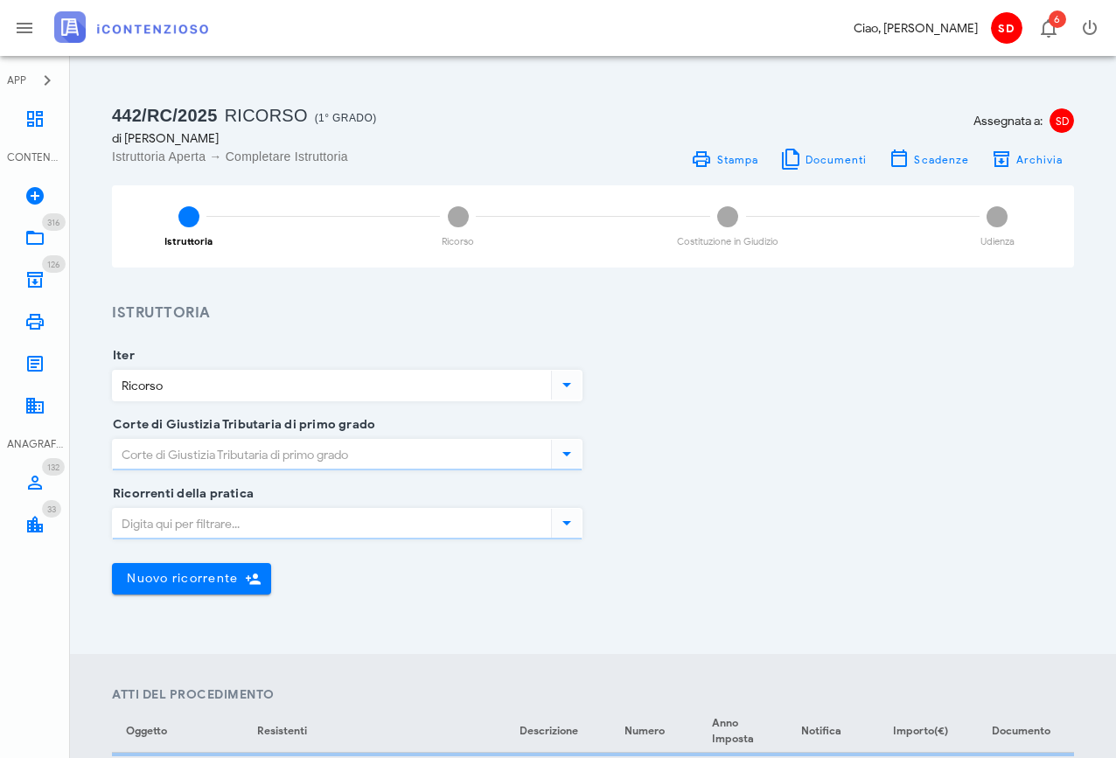
type input "Ragusa"
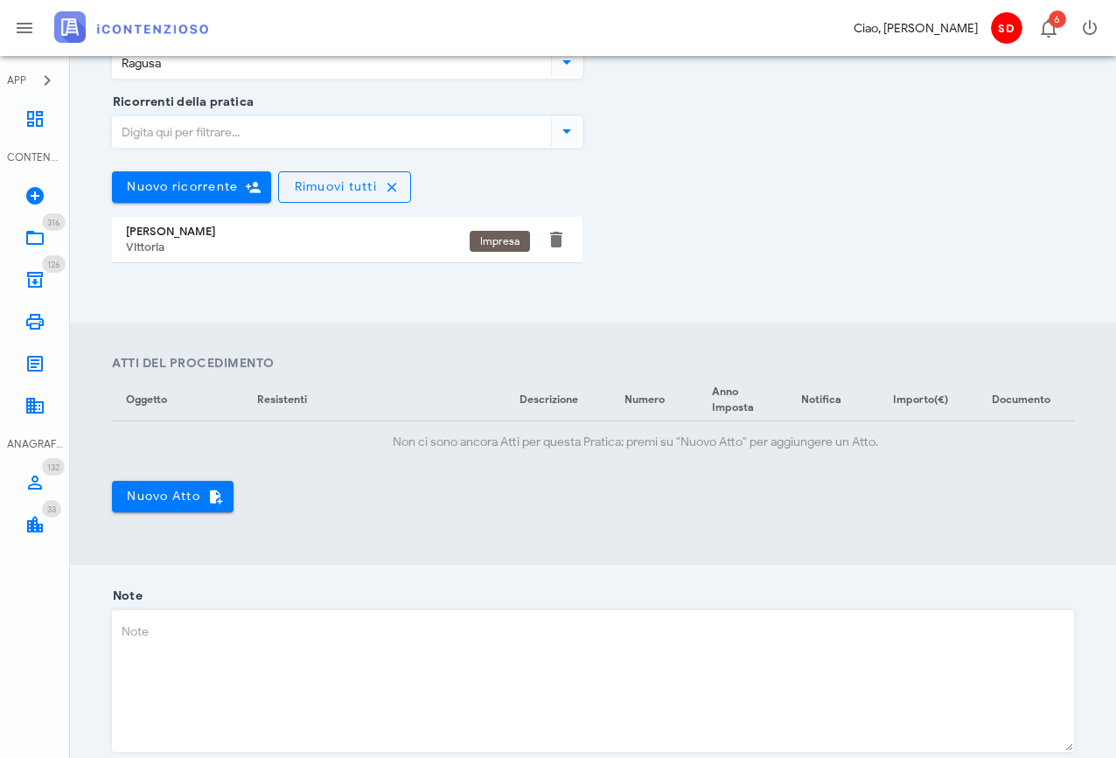
scroll to position [393, 0]
click at [168, 495] on span "Nuovo Atto" at bounding box center [173, 496] width 94 height 16
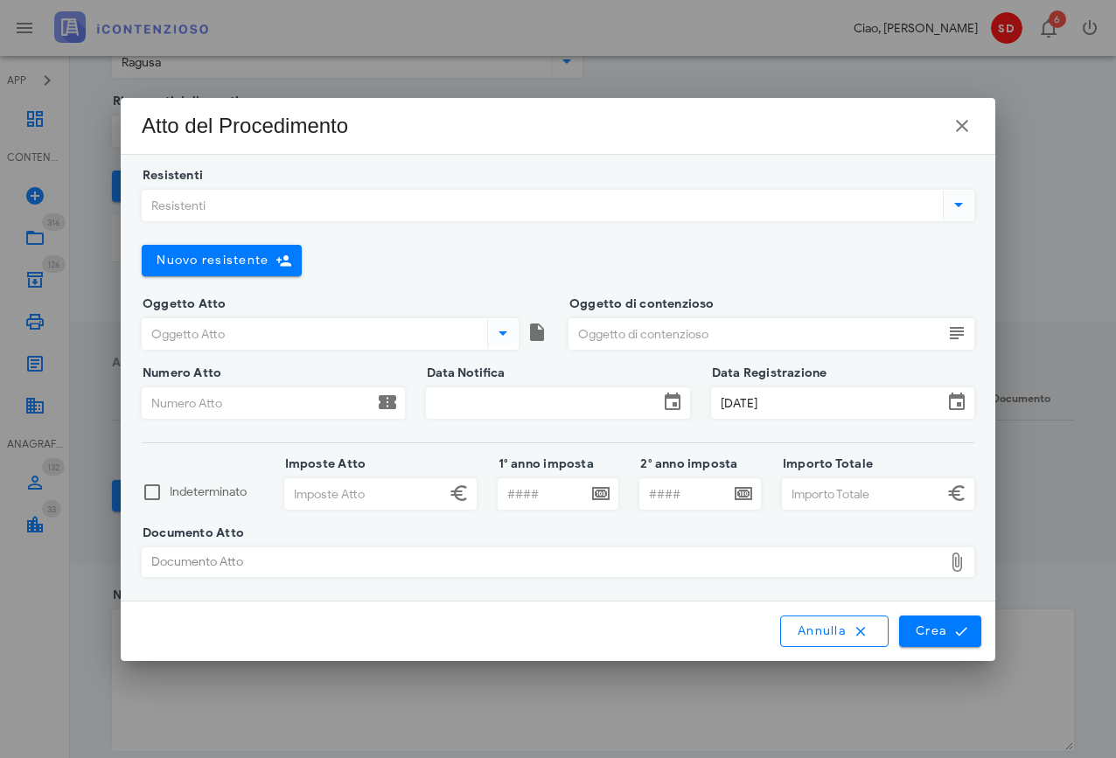
click at [394, 562] on div "Documento Atto" at bounding box center [543, 562] width 800 height 28
type input "C:\fakepath\29720259007379201000cfDGRRSR48P04M088G_signed.pdf"
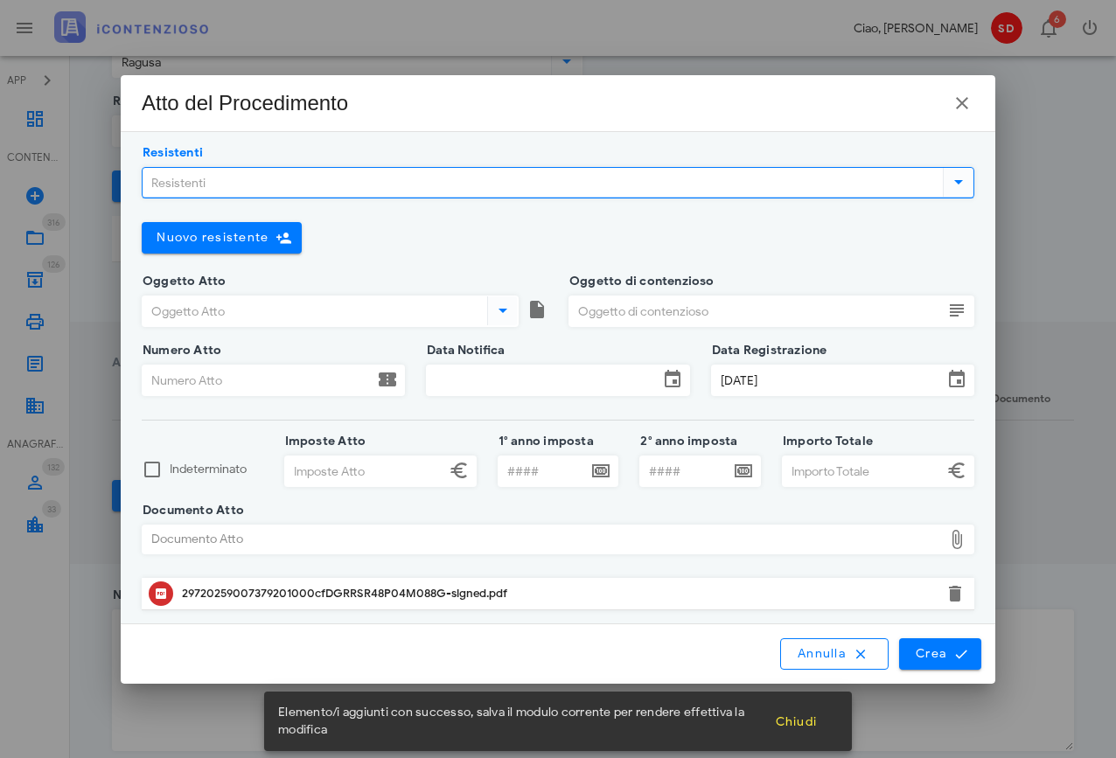
click at [268, 186] on input "Resistenti" at bounding box center [541, 183] width 796 height 30
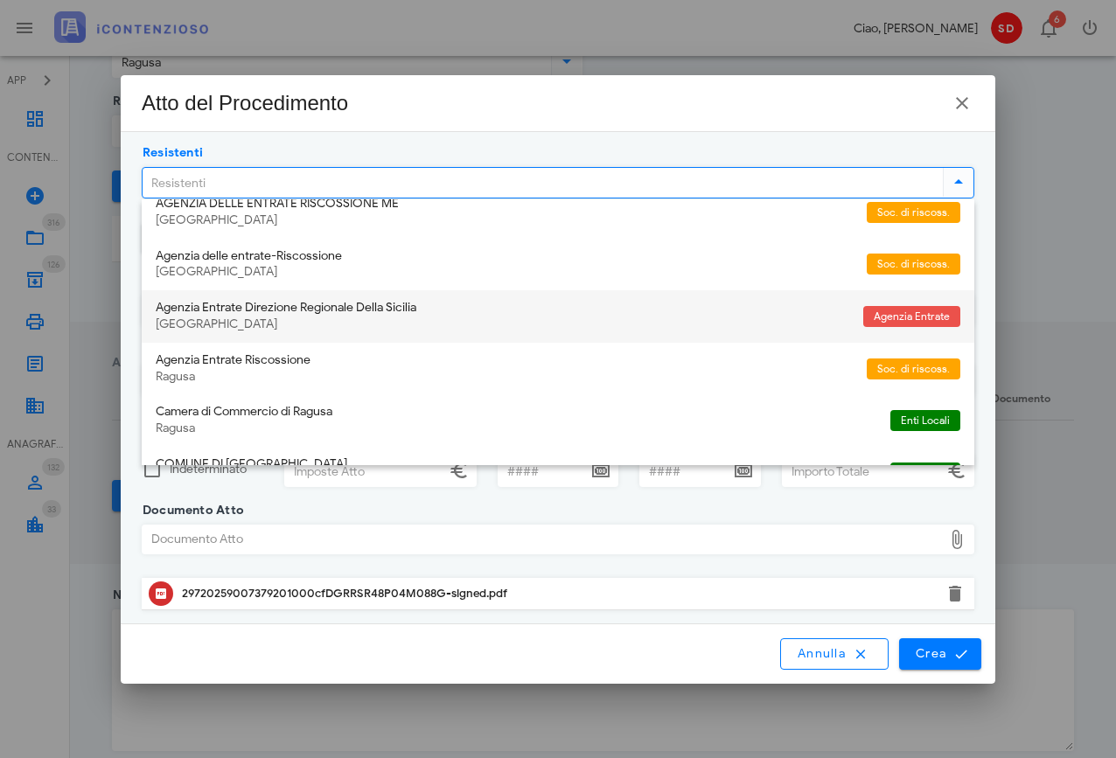
scroll to position [547, 0]
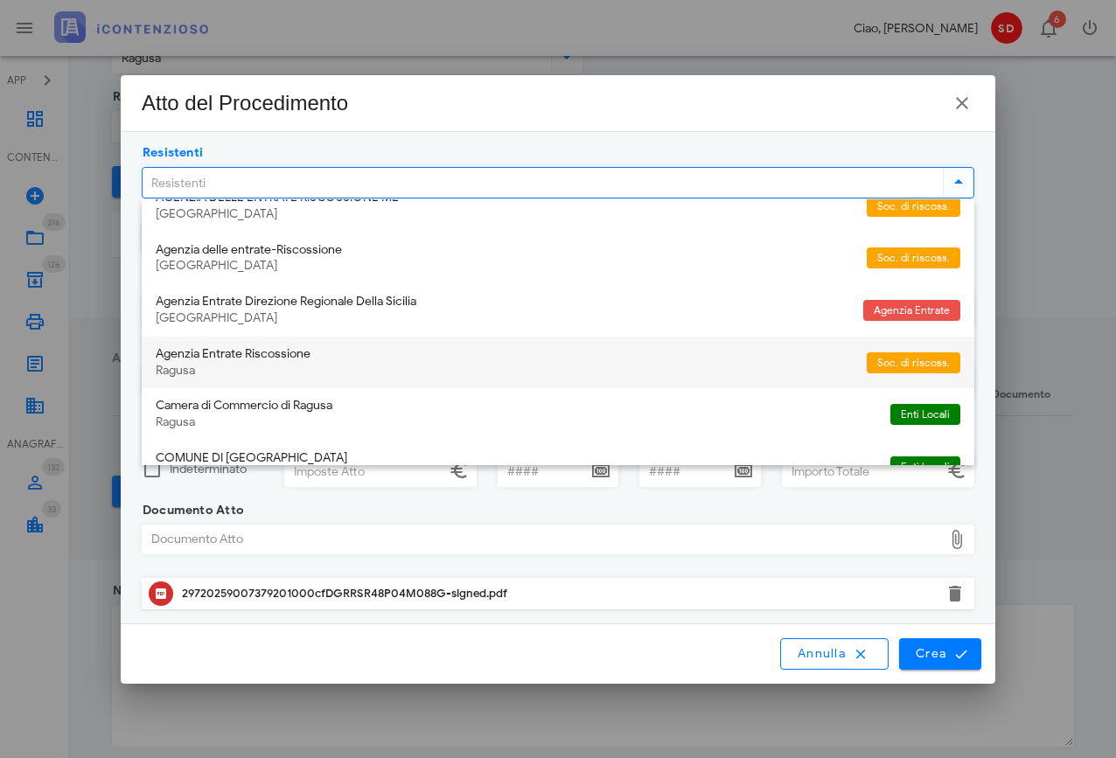
click at [184, 347] on div "Agenzia Entrate Riscossione" at bounding box center [504, 354] width 697 height 15
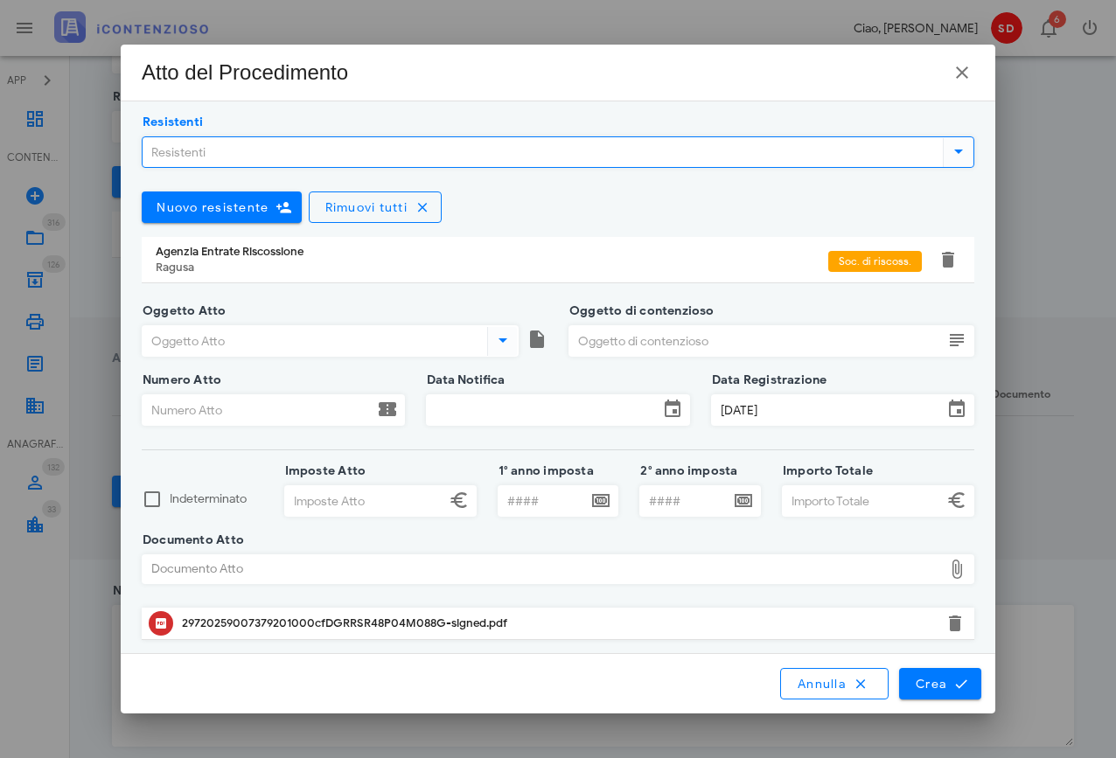
scroll to position [398, 0]
type input "cons"
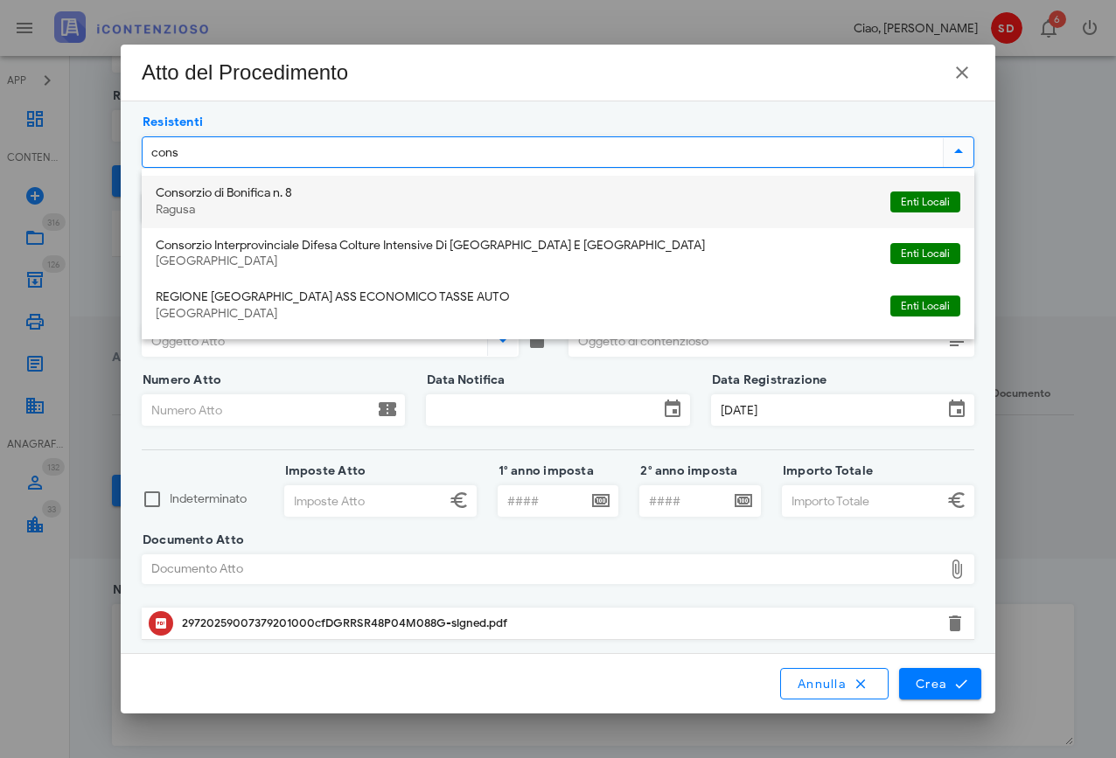
click at [202, 194] on div "Consorzio di Bonifica n. 8" at bounding box center [516, 193] width 720 height 15
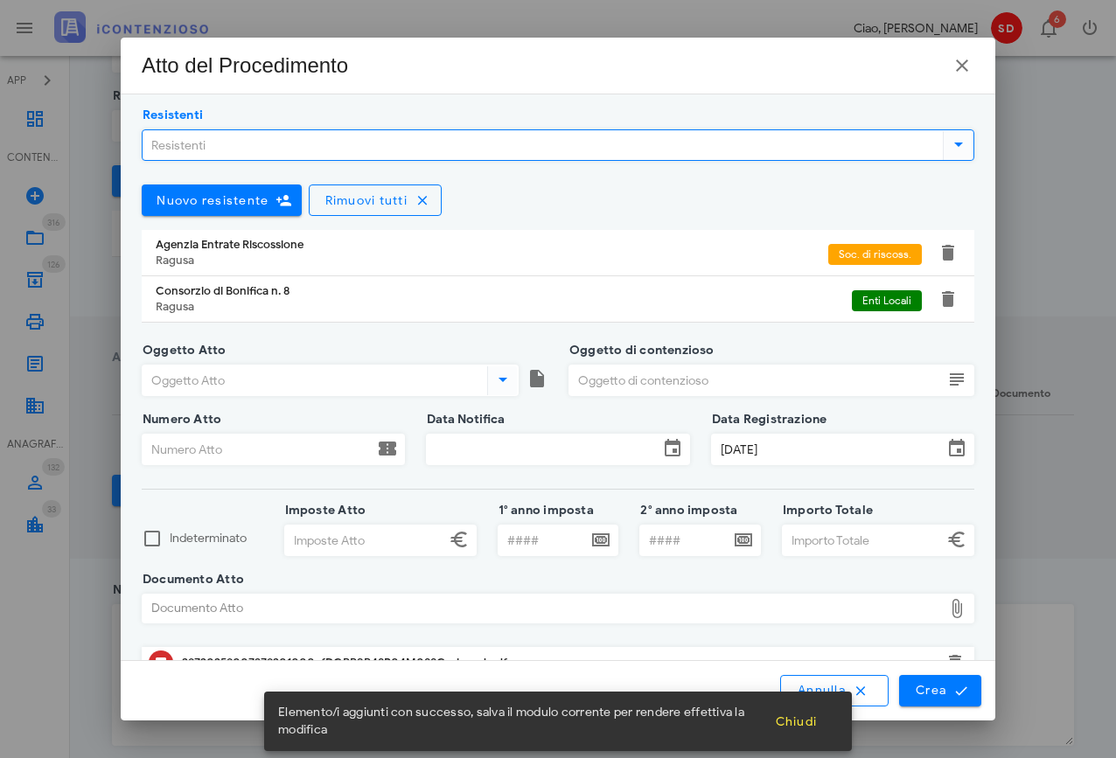
click at [191, 378] on input "Oggetto Atto" at bounding box center [313, 380] width 341 height 30
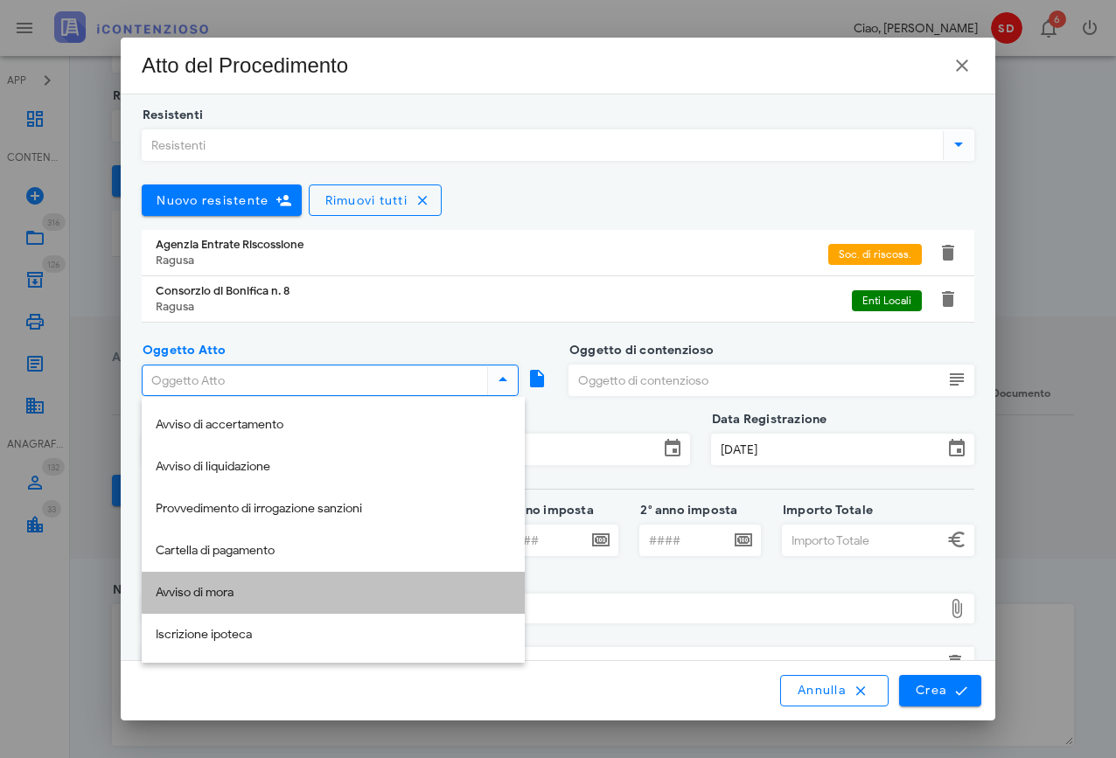
click at [192, 588] on div "Avviso di mora" at bounding box center [333, 593] width 355 height 15
type input "Avviso di mora"
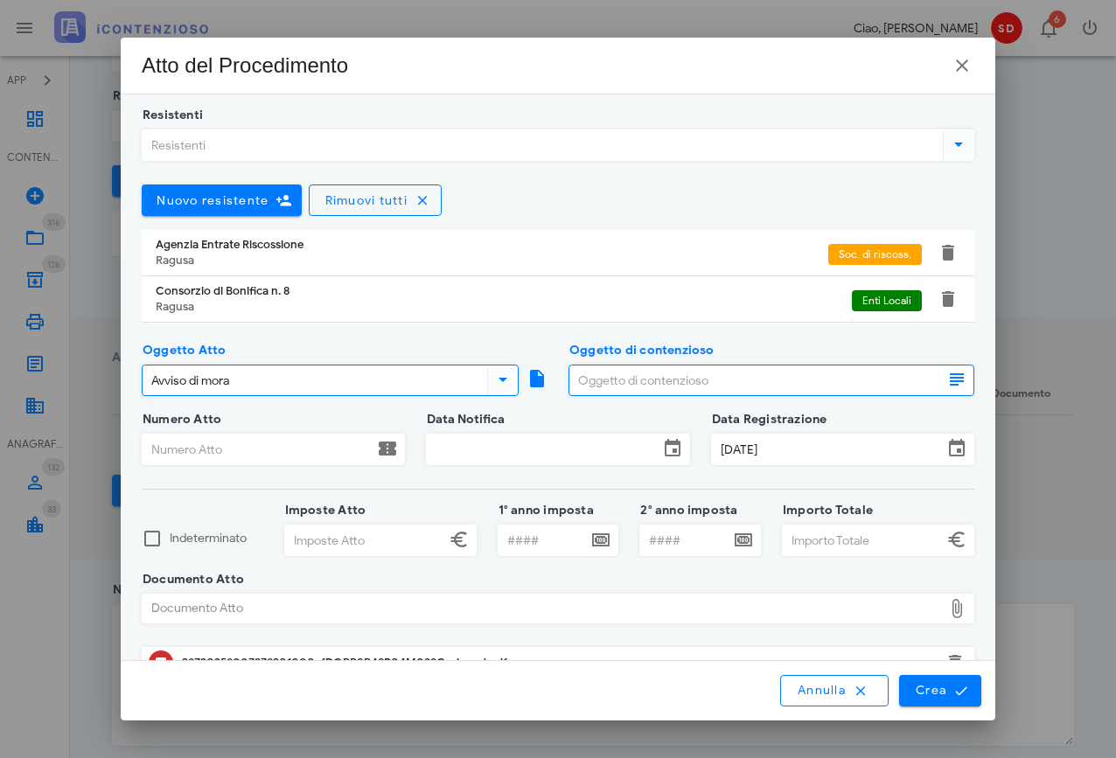
click at [588, 375] on input "Oggetto di contenzioso" at bounding box center [755, 380] width 373 height 30
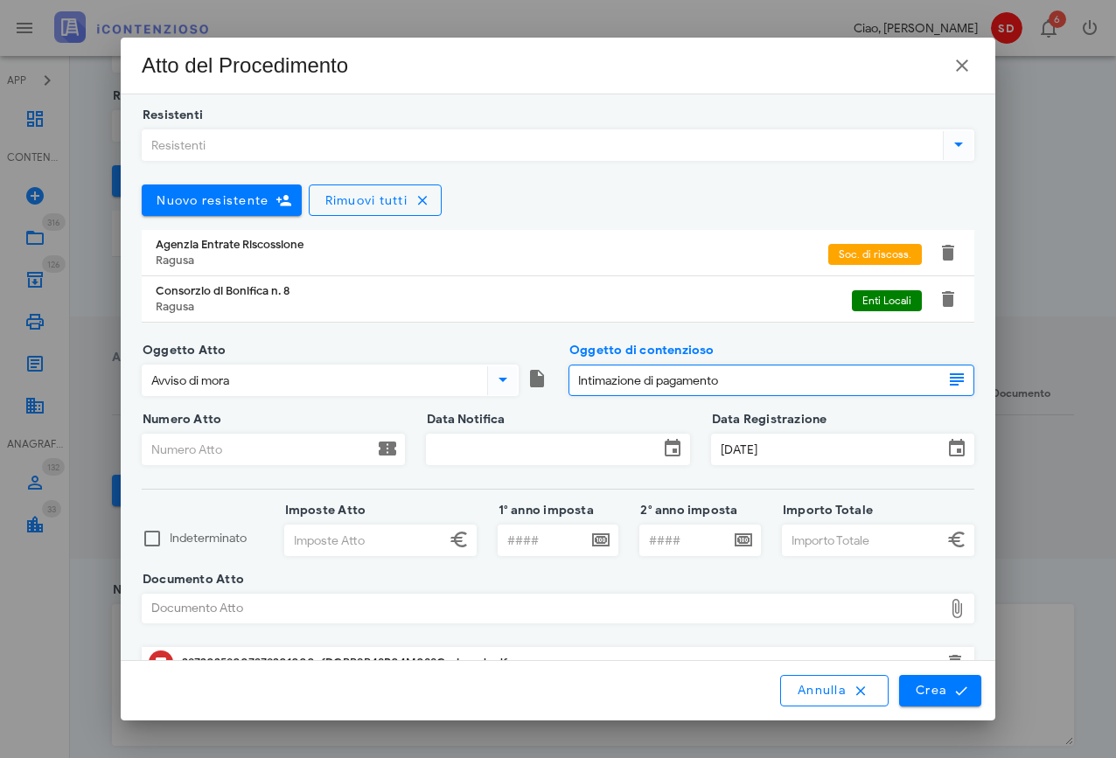
type input "Intimazione di pagamento"
click at [549, 449] on input "Data Notifica" at bounding box center [542, 450] width 231 height 30
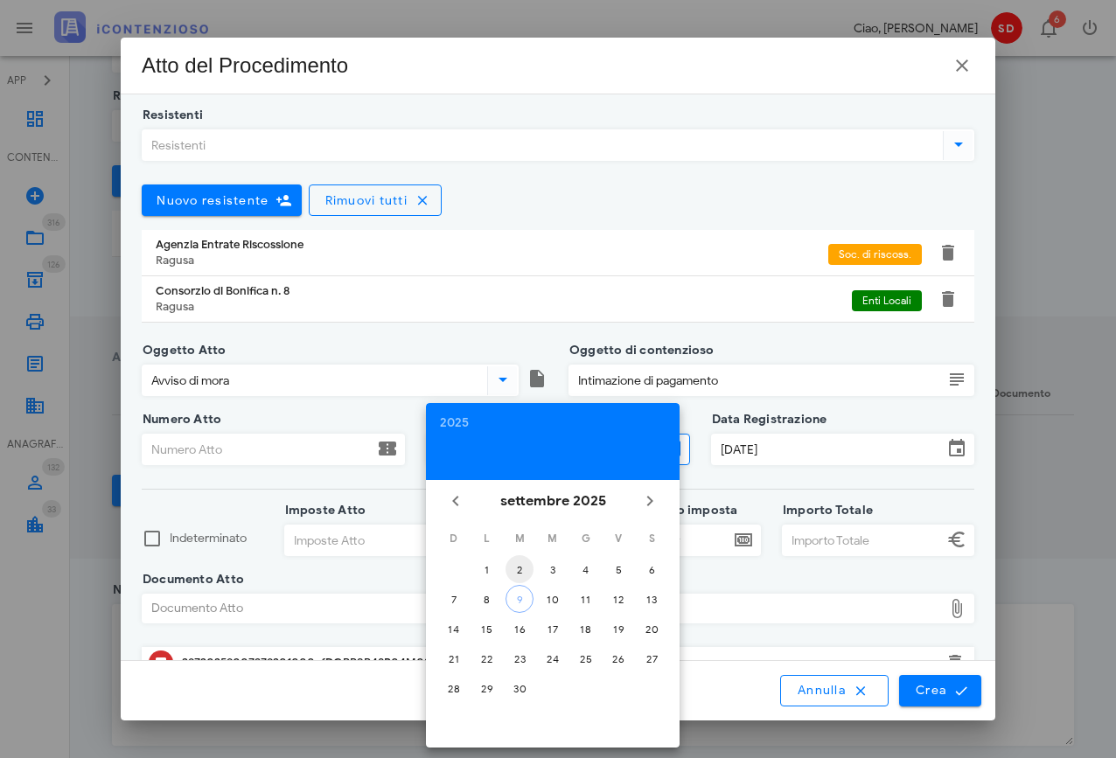
click at [524, 566] on div "2" at bounding box center [519, 569] width 28 height 13
type input "02/09/2025"
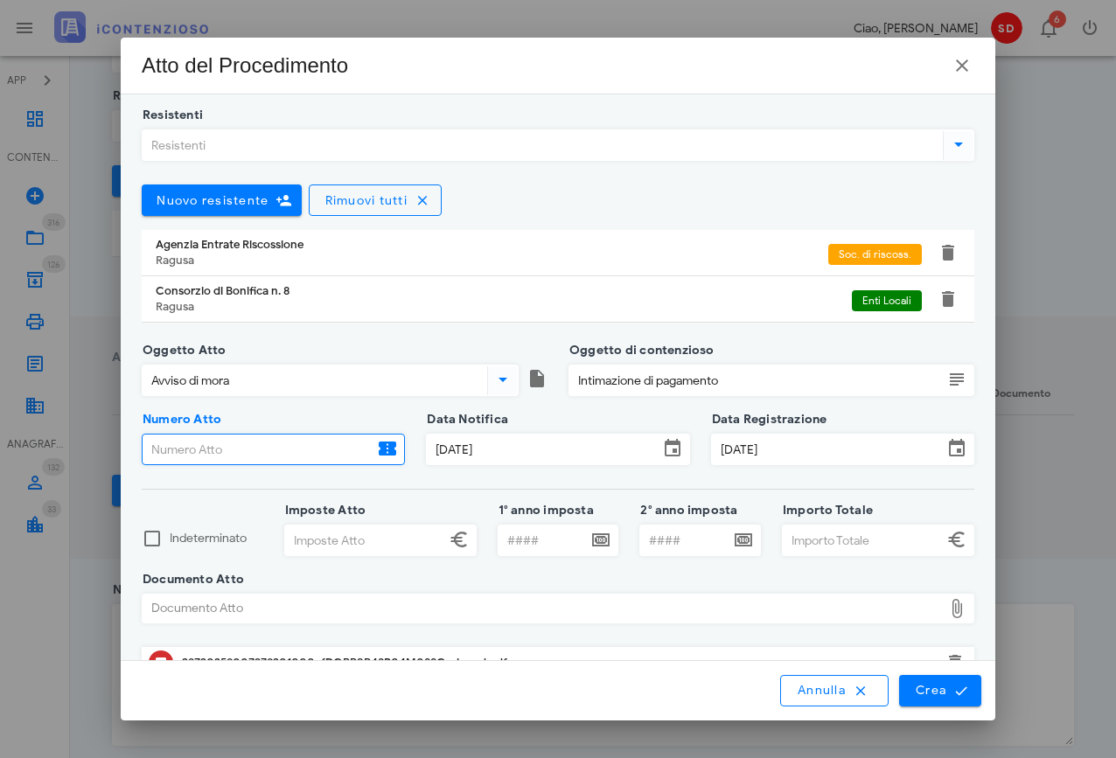
click at [227, 449] on input "Numero Atto" at bounding box center [258, 450] width 231 height 30
paste input "29720259007379201000"
type input "29720259007379201"
click at [360, 540] on input "Imposte Atto" at bounding box center [365, 540] width 160 height 30
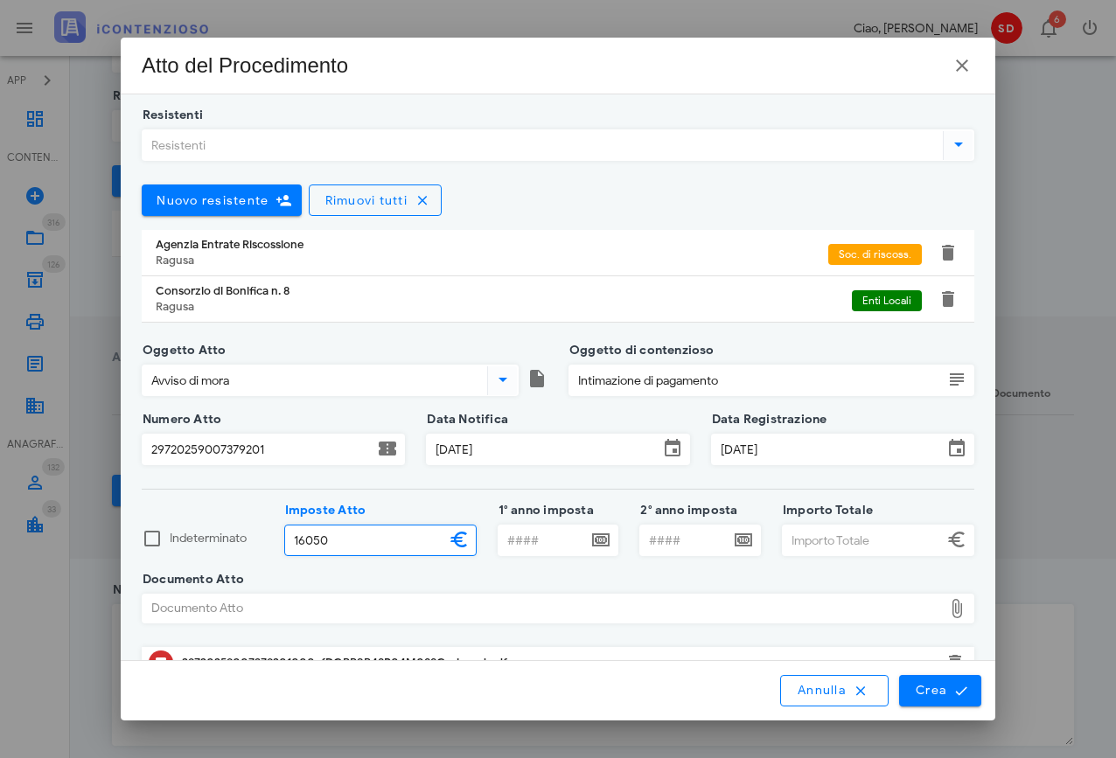
type input "16.050,00"
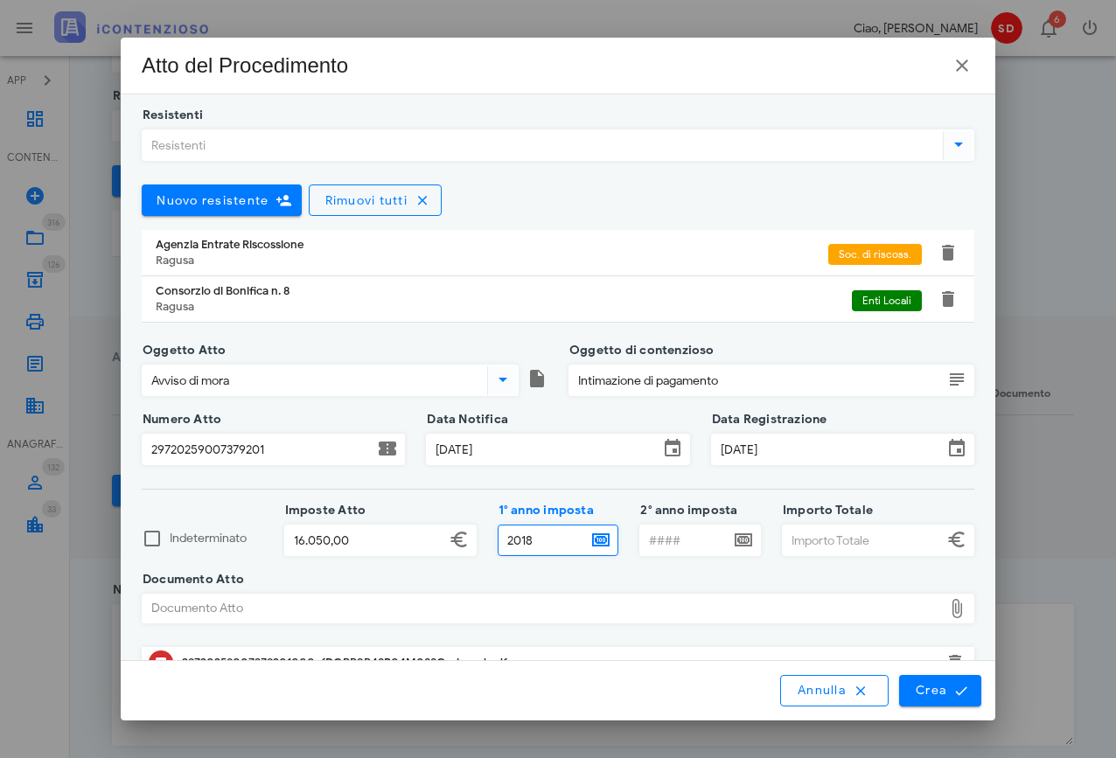
type input "2018"
drag, startPoint x: 655, startPoint y: 538, endPoint x: 712, endPoint y: 541, distance: 56.9
click at [655, 538] on input "2° anno imposta" at bounding box center [684, 540] width 89 height 30
type input "2020"
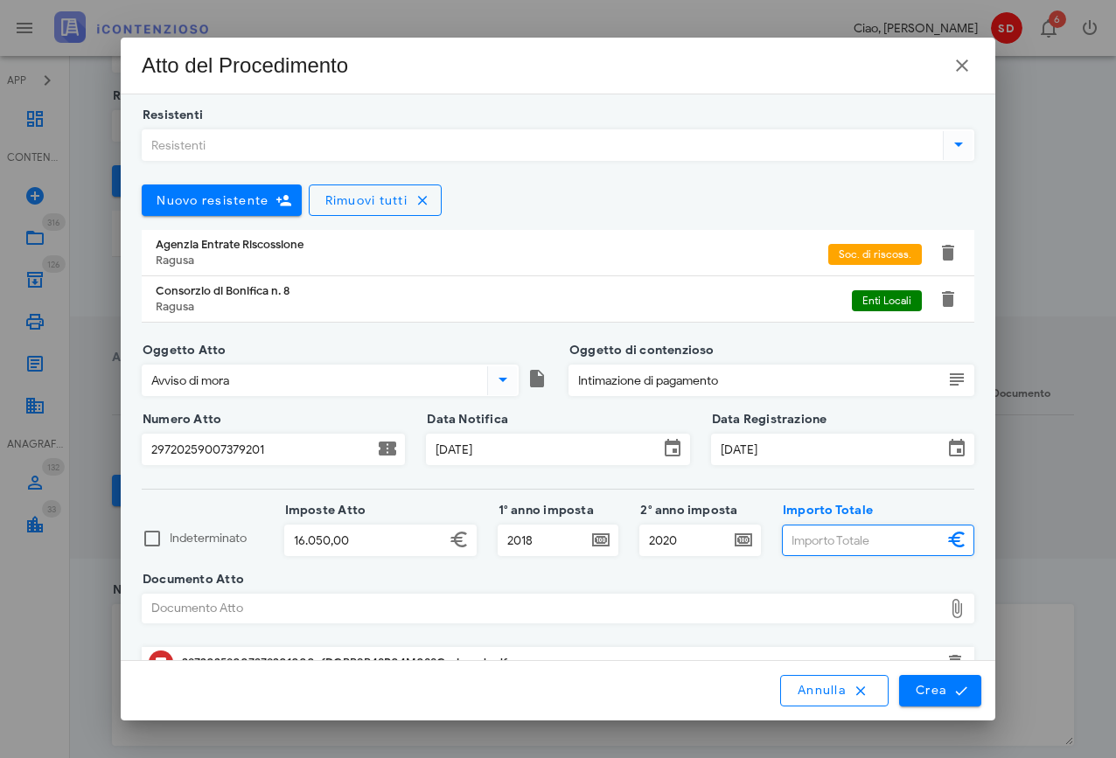
click at [862, 539] on input "Importo Totale" at bounding box center [862, 540] width 160 height 30
type input "17.018,73"
click at [945, 686] on span "Crea" at bounding box center [939, 691] width 51 height 16
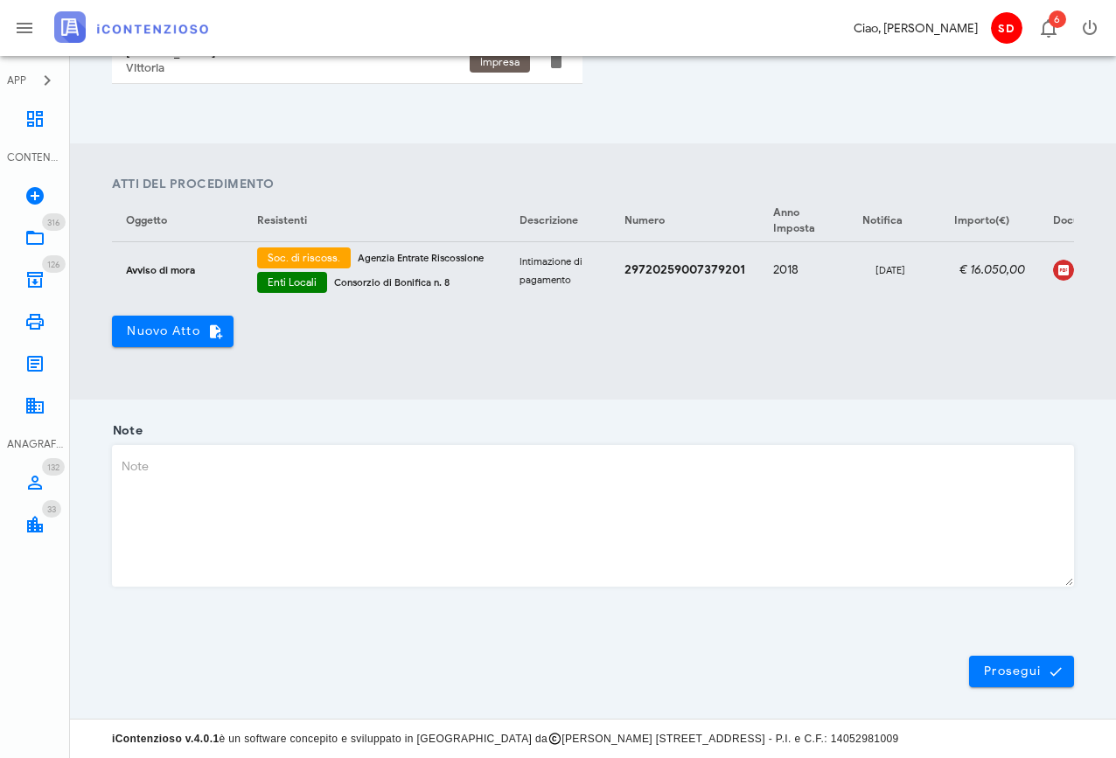
scroll to position [570, 0]
click at [1010, 671] on span "Prosegui" at bounding box center [1021, 672] width 77 height 16
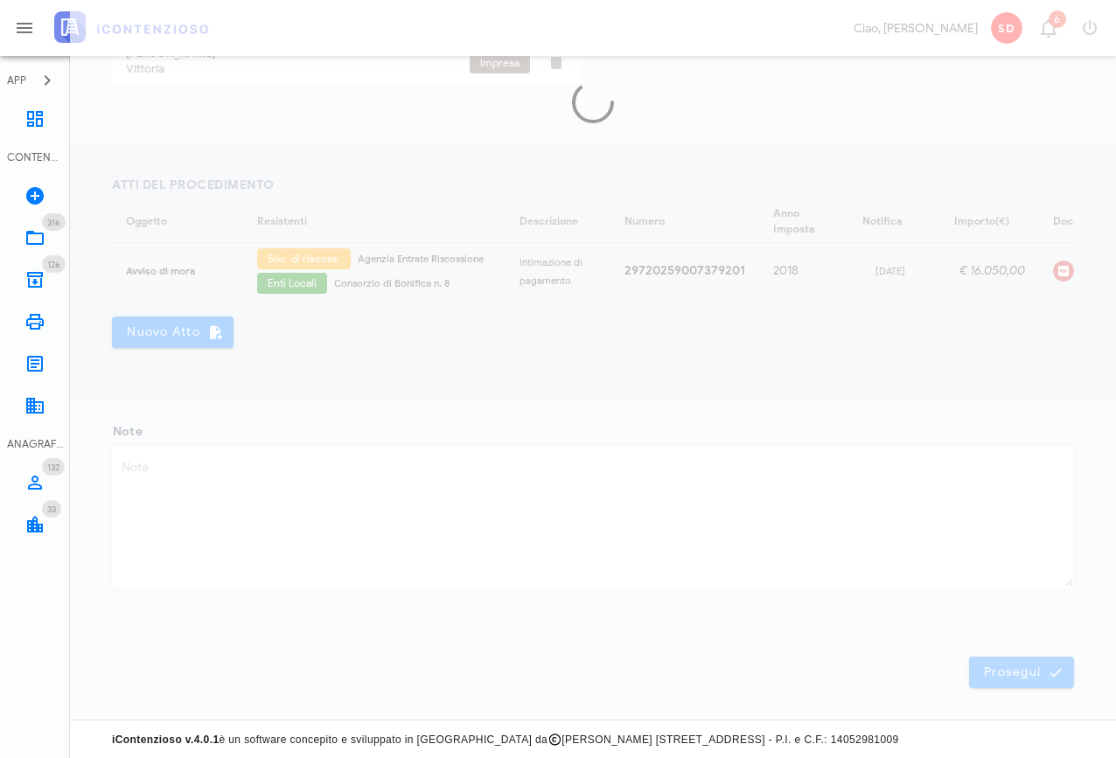
scroll to position [0, 0]
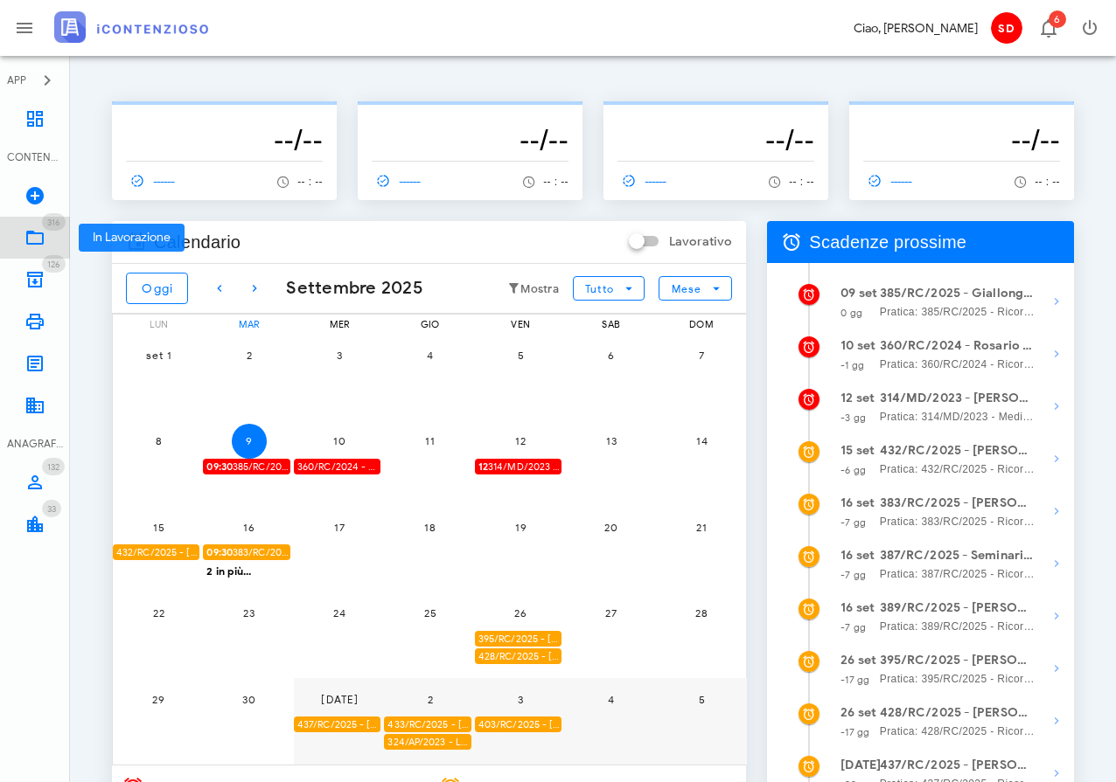
click at [37, 238] on icon at bounding box center [34, 237] width 21 height 21
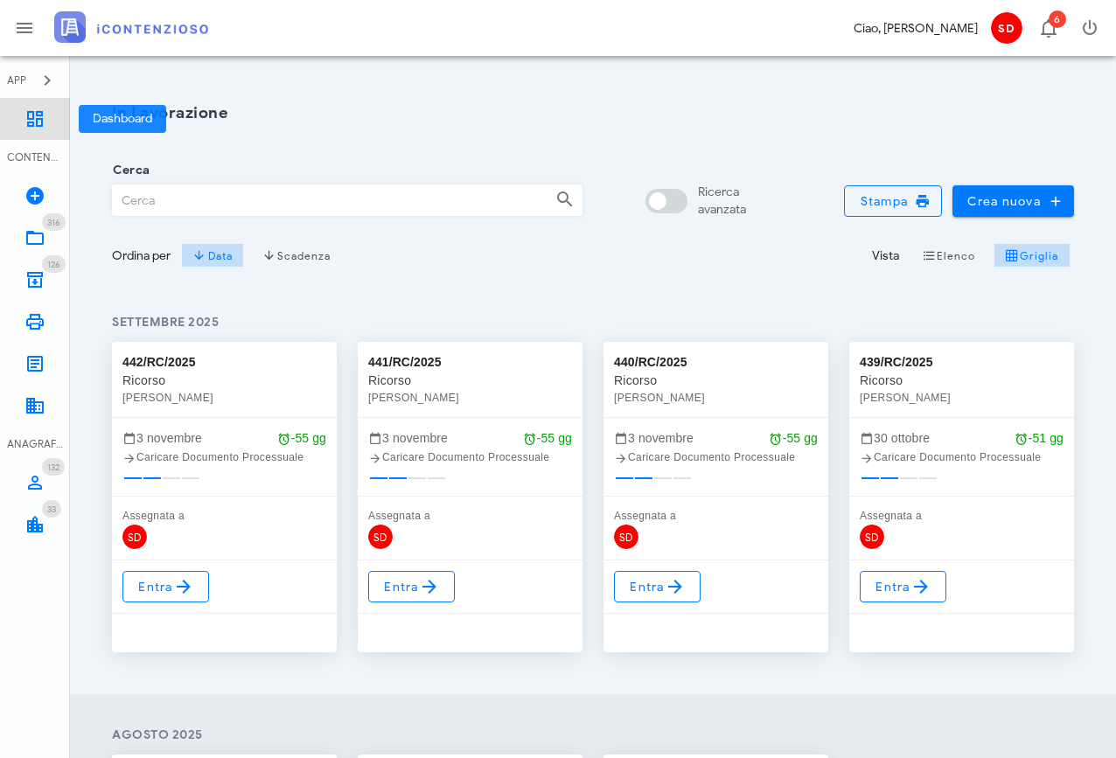
click at [33, 119] on icon at bounding box center [34, 118] width 21 height 21
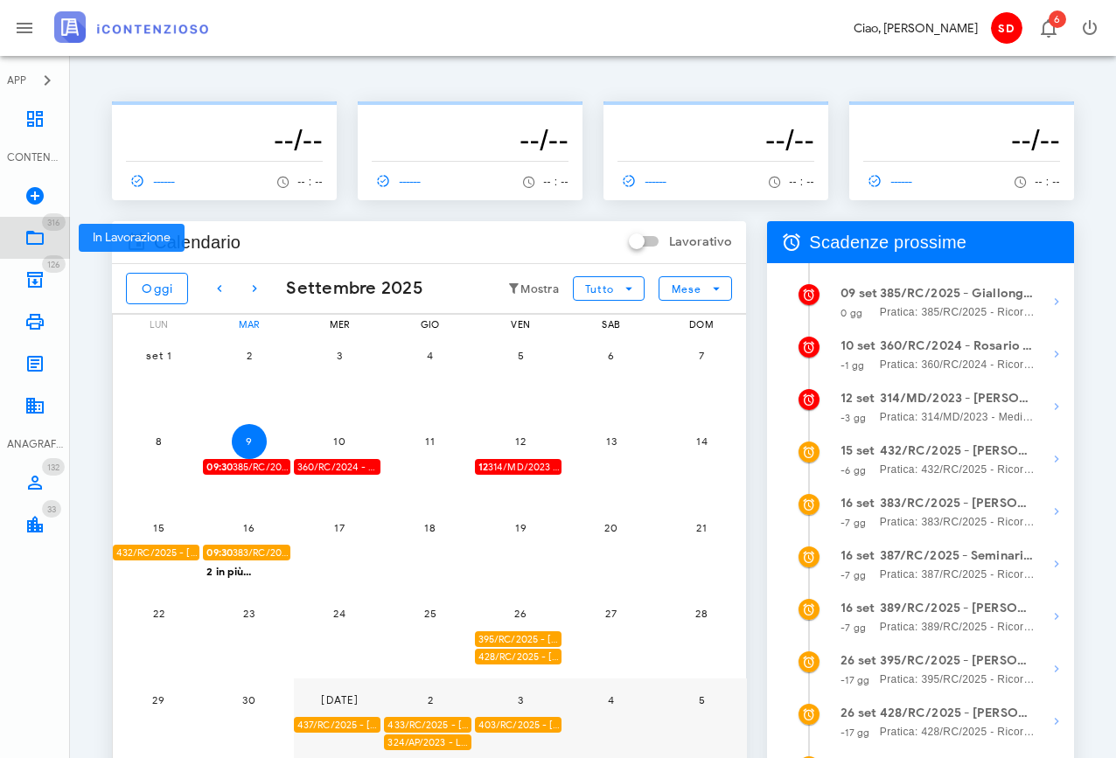
click at [35, 240] on icon at bounding box center [34, 237] width 21 height 21
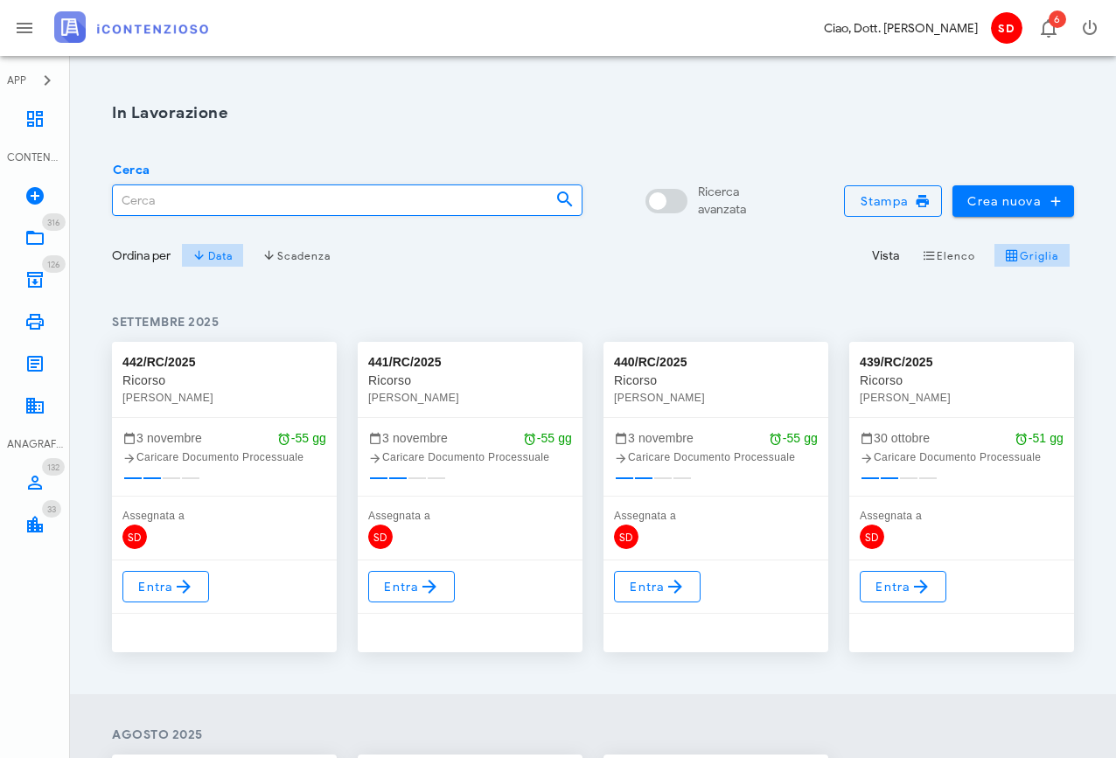
click at [173, 204] on input "Cerca" at bounding box center [327, 200] width 428 height 30
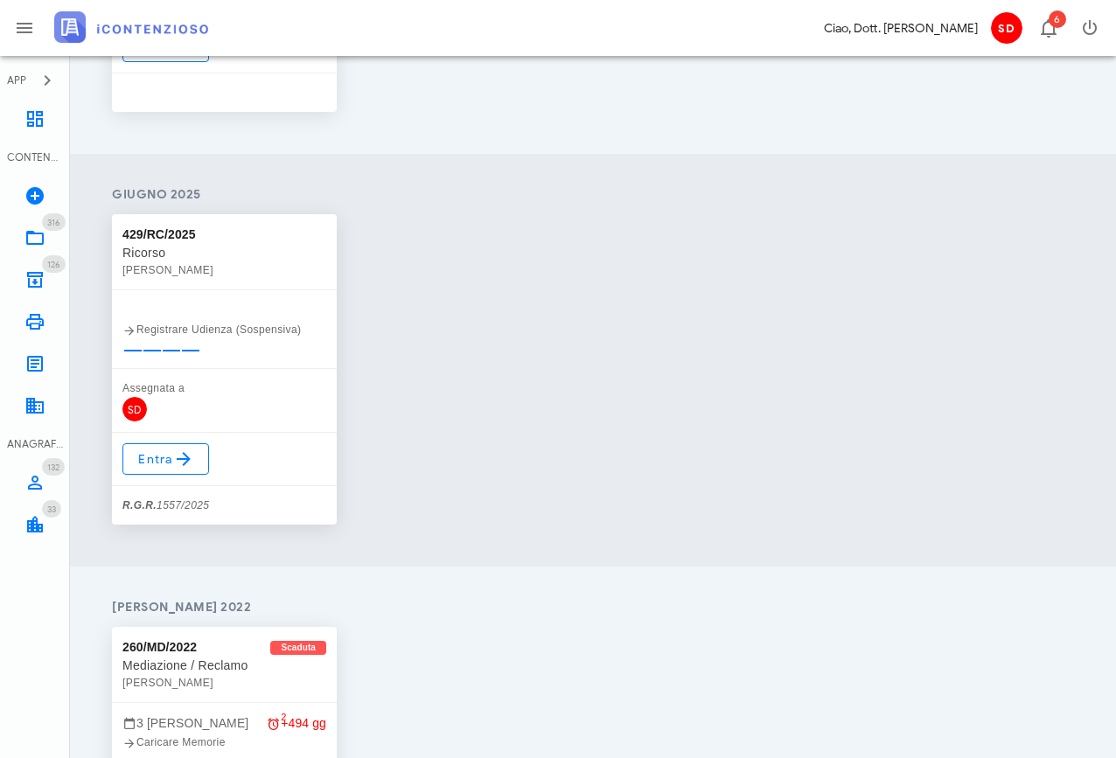
scroll to position [543, 0]
type input "429"
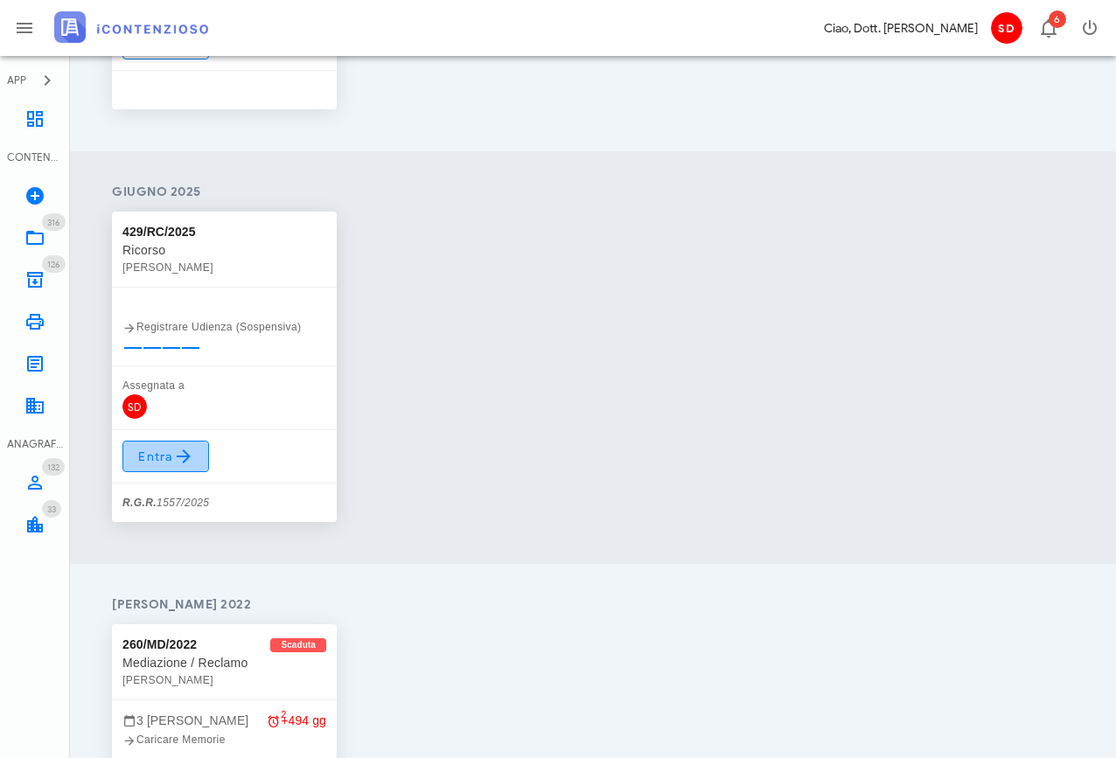
click at [156, 455] on span "Entra" at bounding box center [165, 456] width 57 height 21
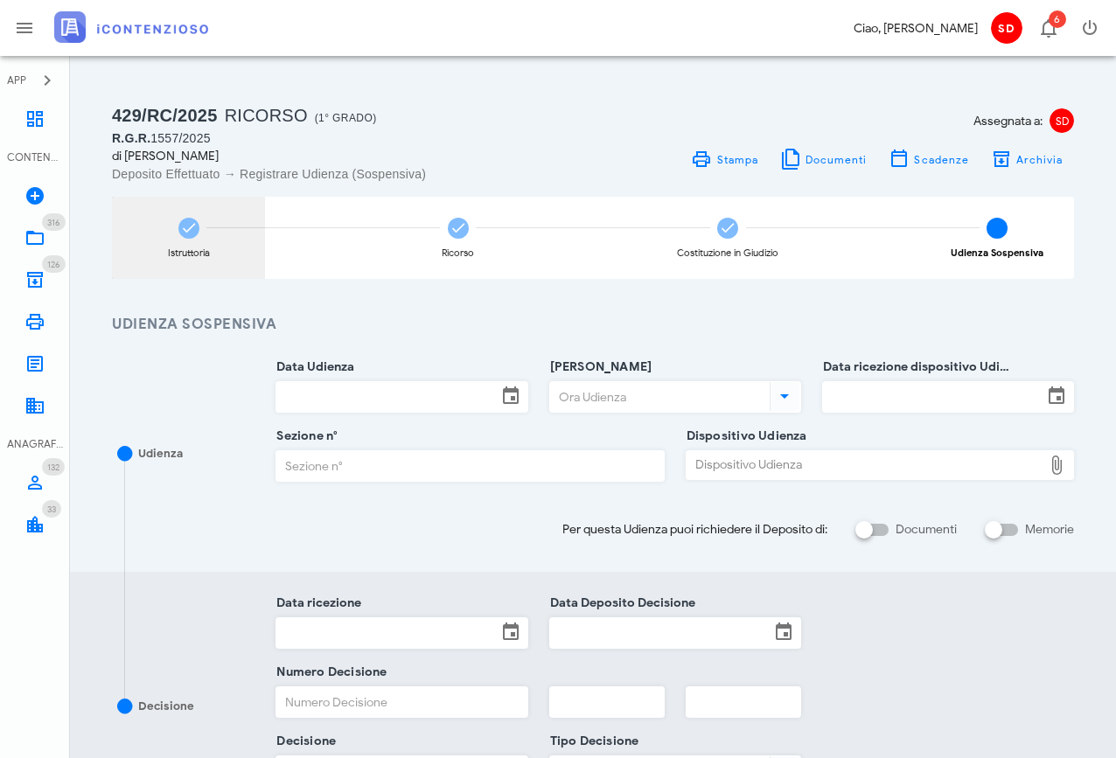
click at [182, 231] on icon at bounding box center [188, 227] width 17 height 17
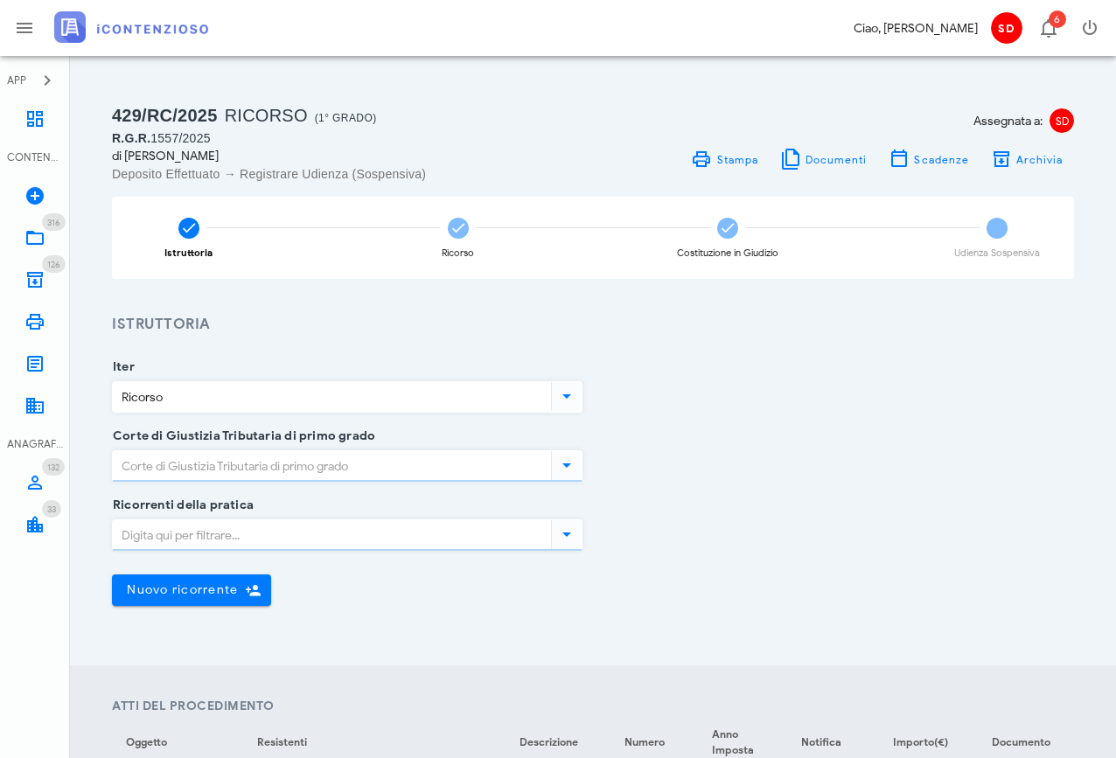
type input "[GEOGRAPHIC_DATA]"
